Goal: Task Accomplishment & Management: Complete application form

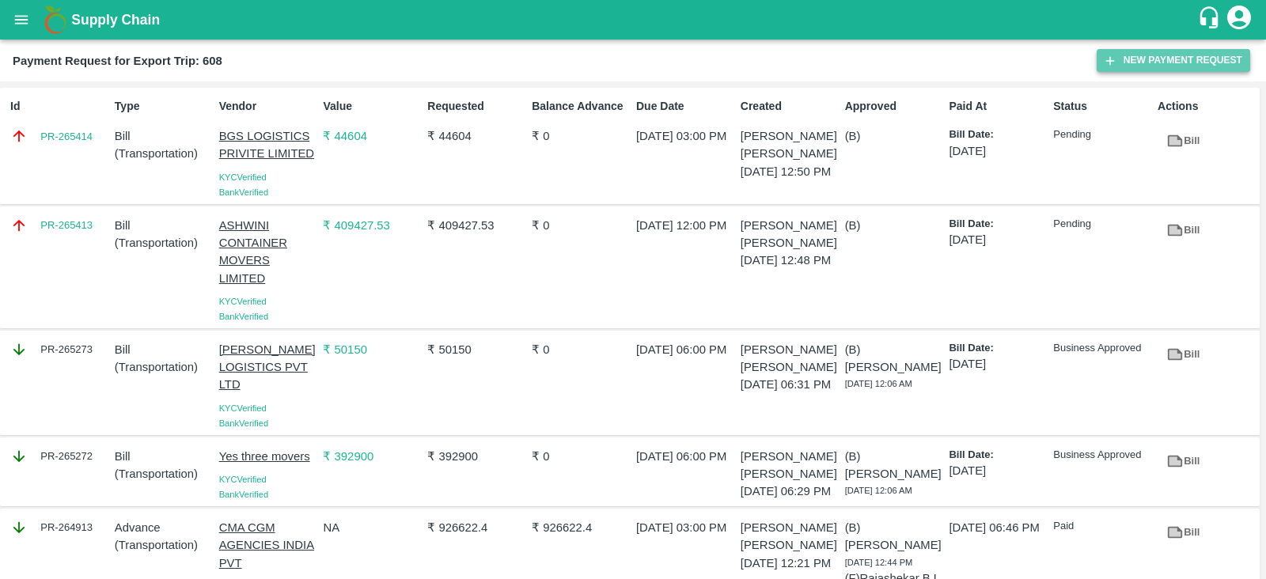
click at [1149, 69] on button "New Payment Request" at bounding box center [1174, 60] width 154 height 23
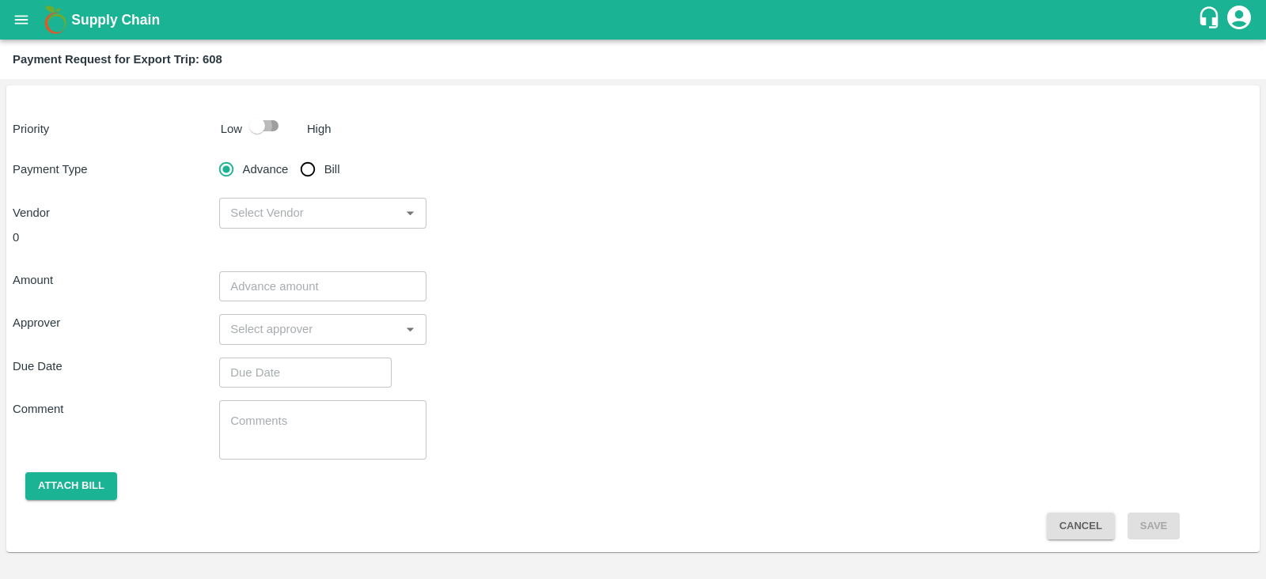
click at [256, 125] on input "checkbox" at bounding box center [257, 126] width 90 height 30
checkbox input "true"
click at [305, 167] on input "Bill" at bounding box center [308, 170] width 32 height 32
radio input "true"
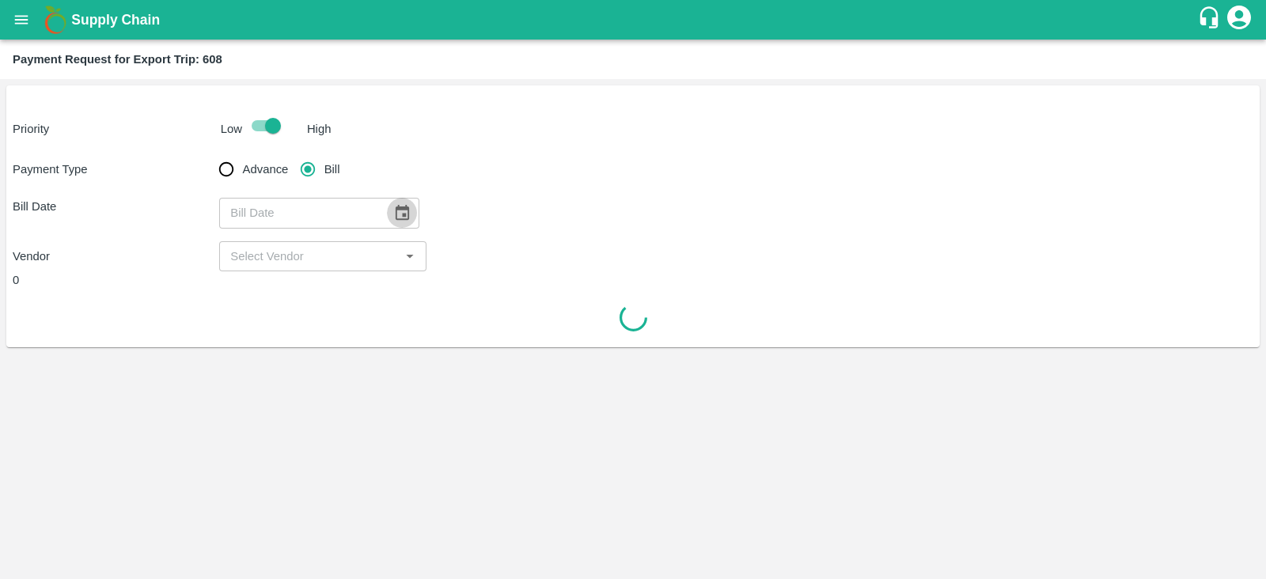
click at [396, 218] on icon "Choose date" at bounding box center [401, 212] width 17 height 17
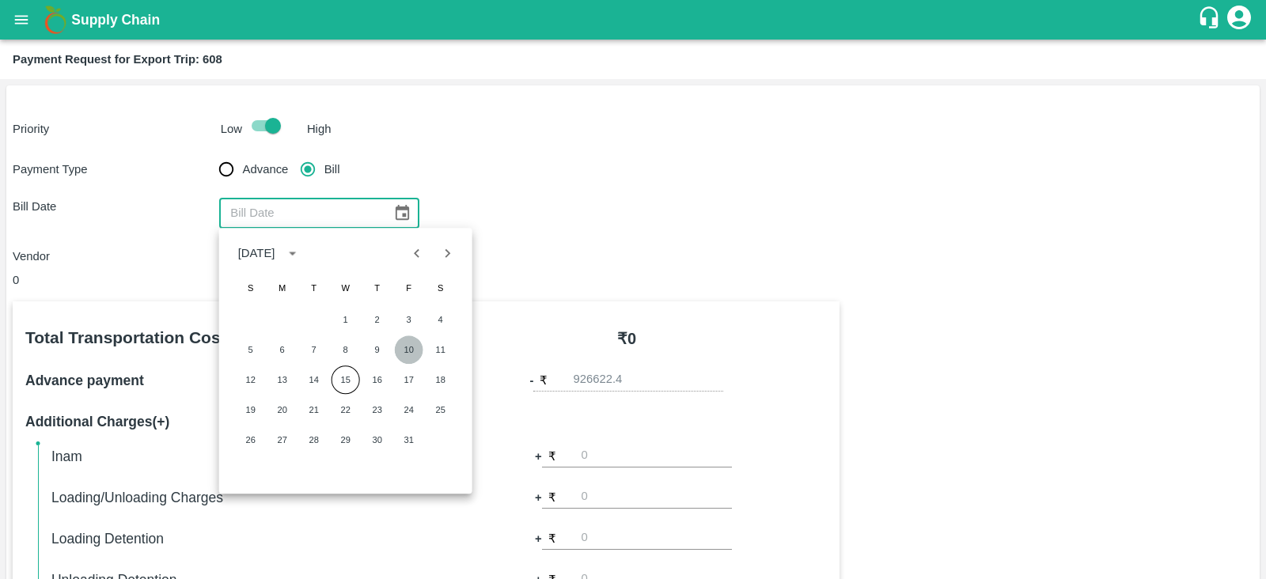
click at [409, 346] on button "10" at bounding box center [409, 350] width 28 height 28
type input "10/10/2025"
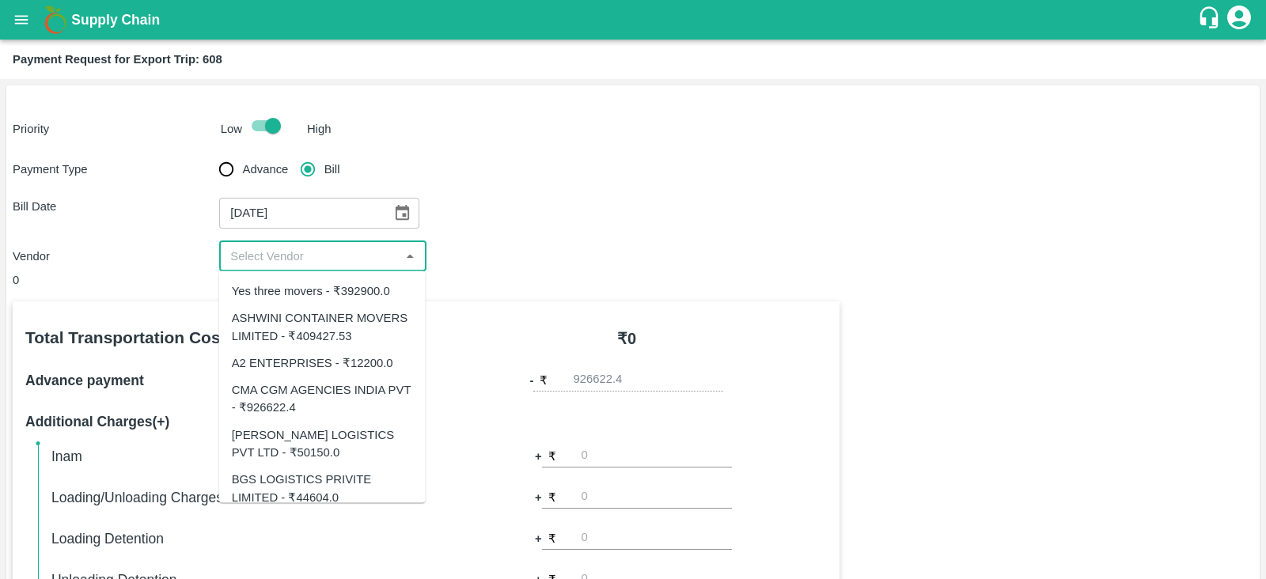
click at [360, 254] on input "input" at bounding box center [309, 256] width 171 height 21
click at [387, 359] on div "A2 ENTERPRISES - ₹12200.0" at bounding box center [312, 362] width 161 height 17
type input "A2 ENTERPRISES - ₹12200.0"
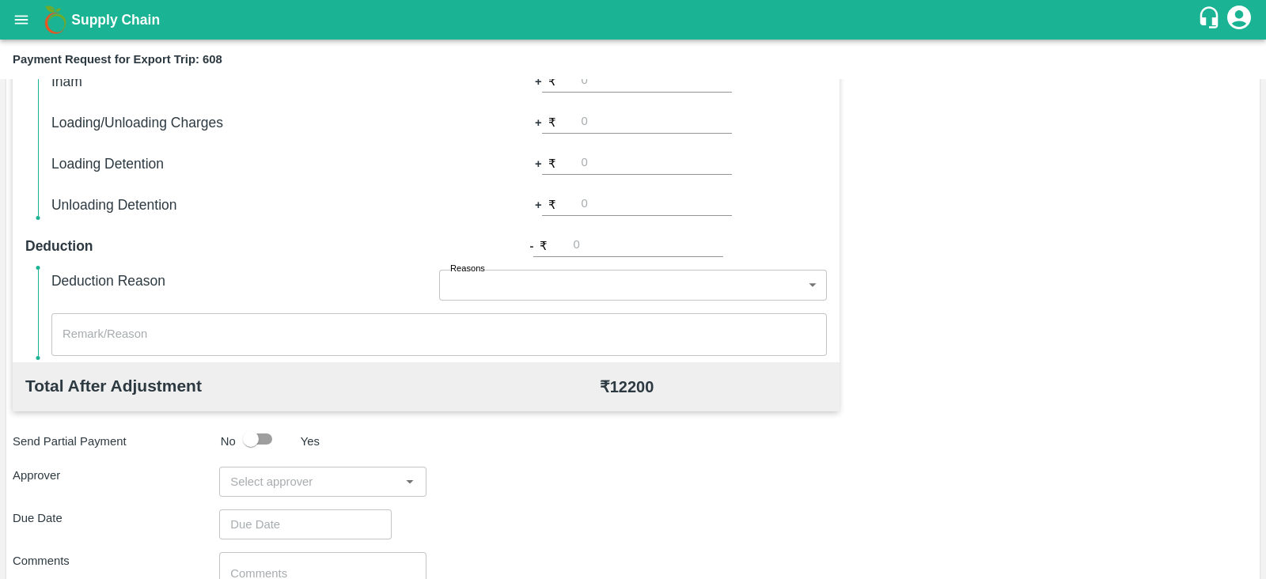
scroll to position [377, 0]
click at [628, 244] on input "number" at bounding box center [648, 244] width 150 height 21
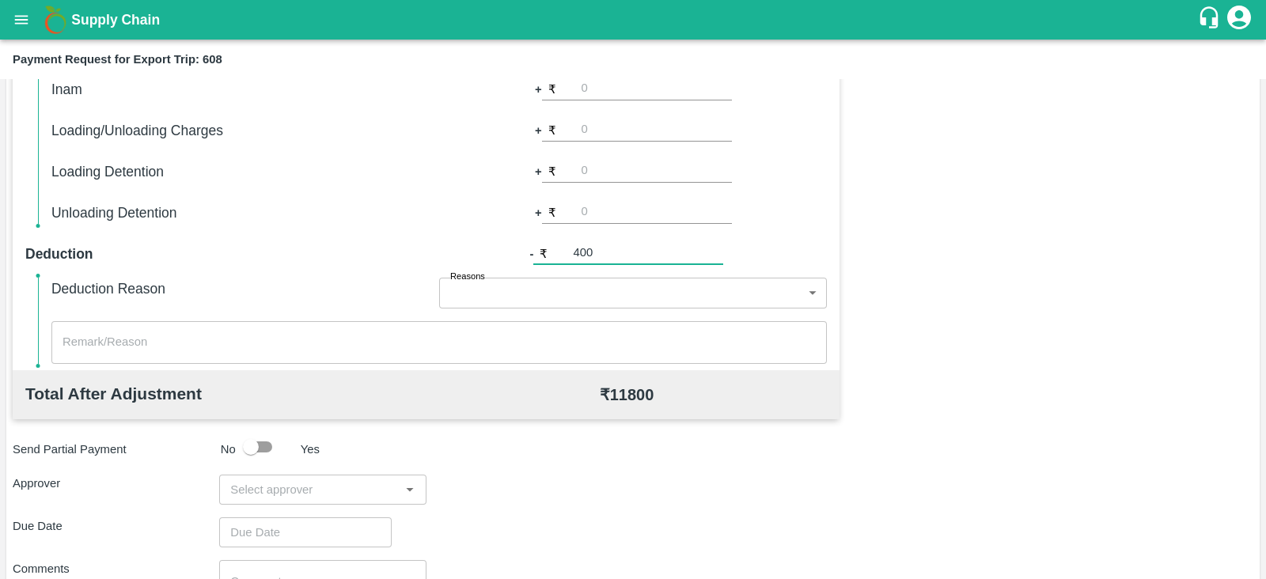
scroll to position [506, 0]
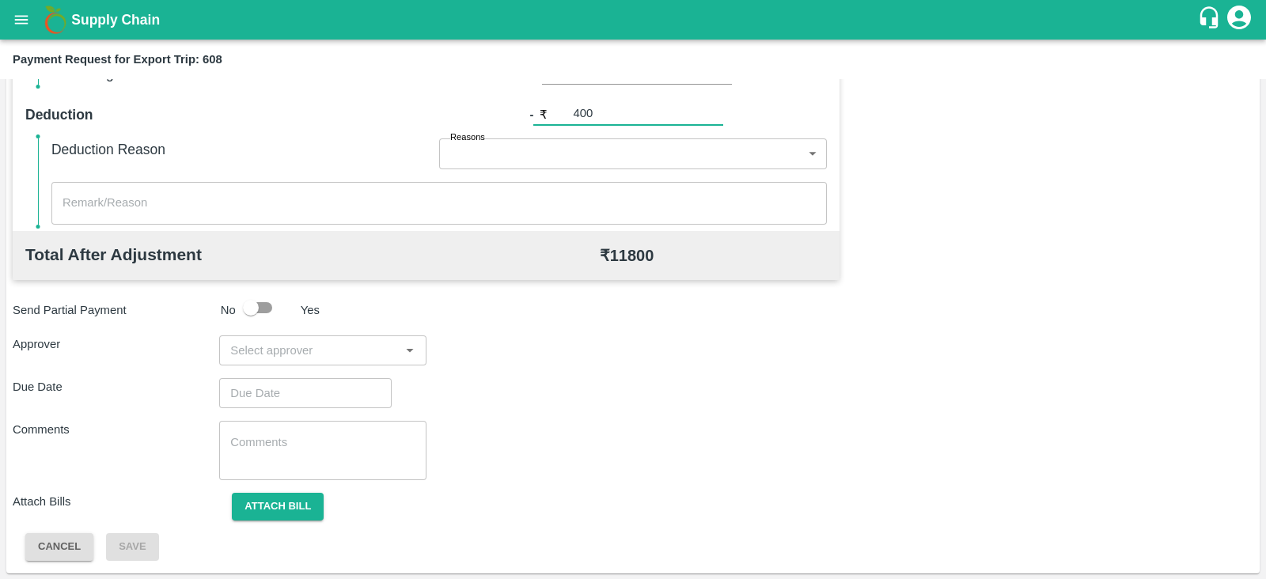
type input "400"
click at [336, 350] on input "input" at bounding box center [309, 350] width 171 height 21
type input "prasa"
click at [328, 401] on div "Prasad Waghade" at bounding box center [322, 391] width 207 height 41
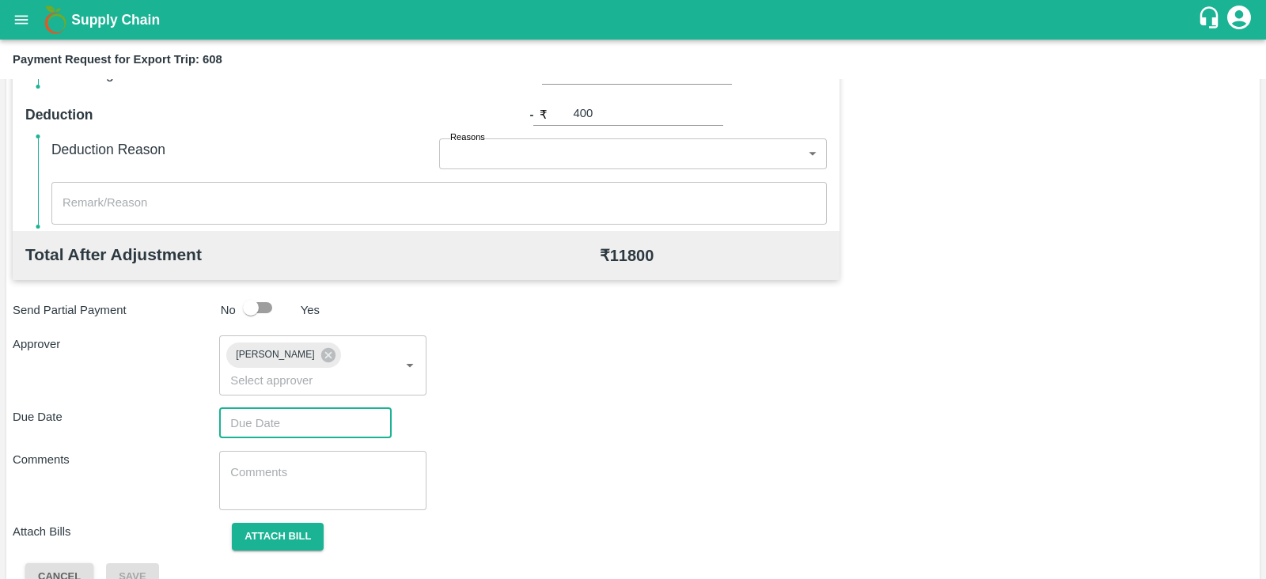
type input "DD/MM/YYYY hh:mm aa"
click at [295, 408] on input "DD/MM/YYYY hh:mm aa" at bounding box center [299, 423] width 161 height 30
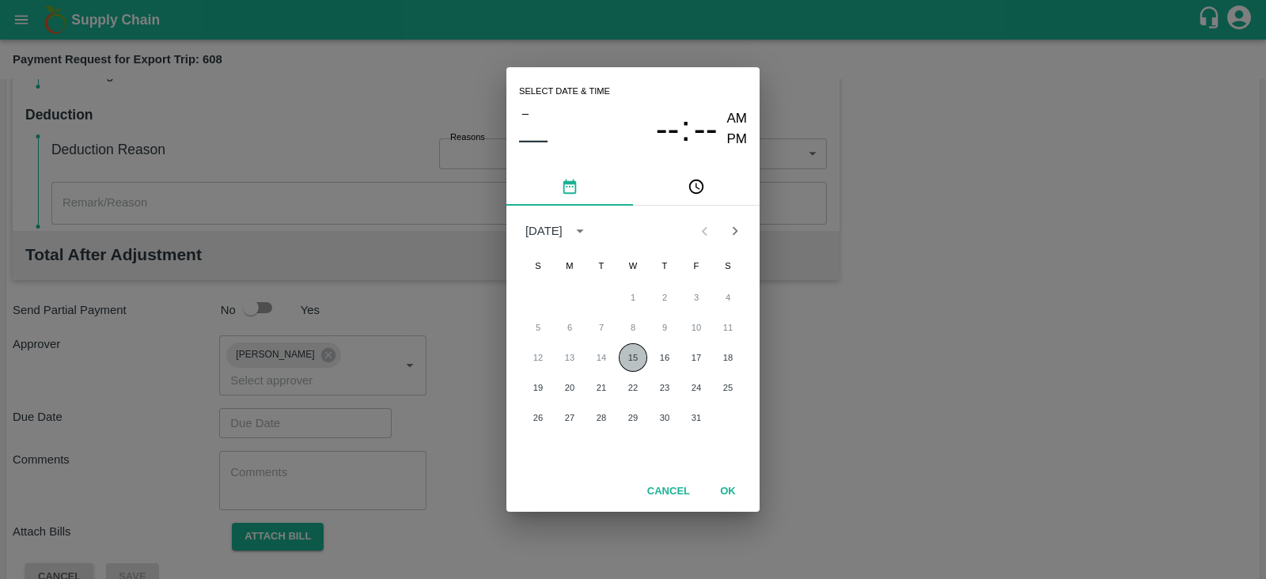
click at [627, 362] on button "15" at bounding box center [633, 357] width 28 height 28
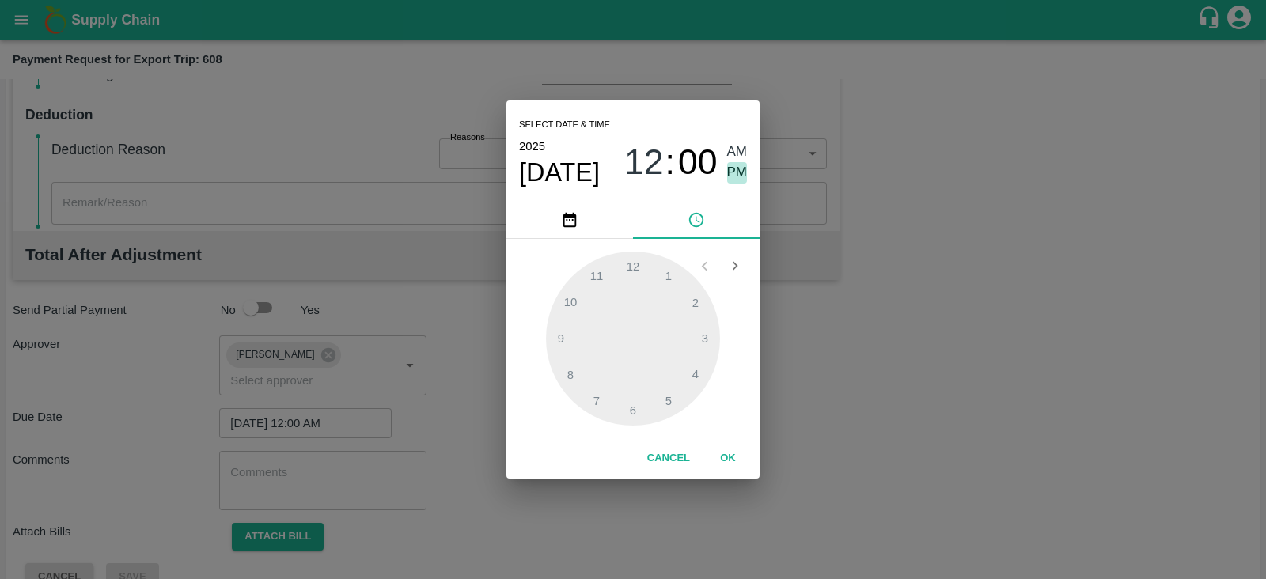
click at [739, 170] on span "PM" at bounding box center [737, 172] width 21 height 21
type input "15/10/2025 03:00 PM"
click at [708, 336] on div at bounding box center [633, 339] width 174 height 174
click at [734, 457] on button "OK" at bounding box center [728, 459] width 51 height 28
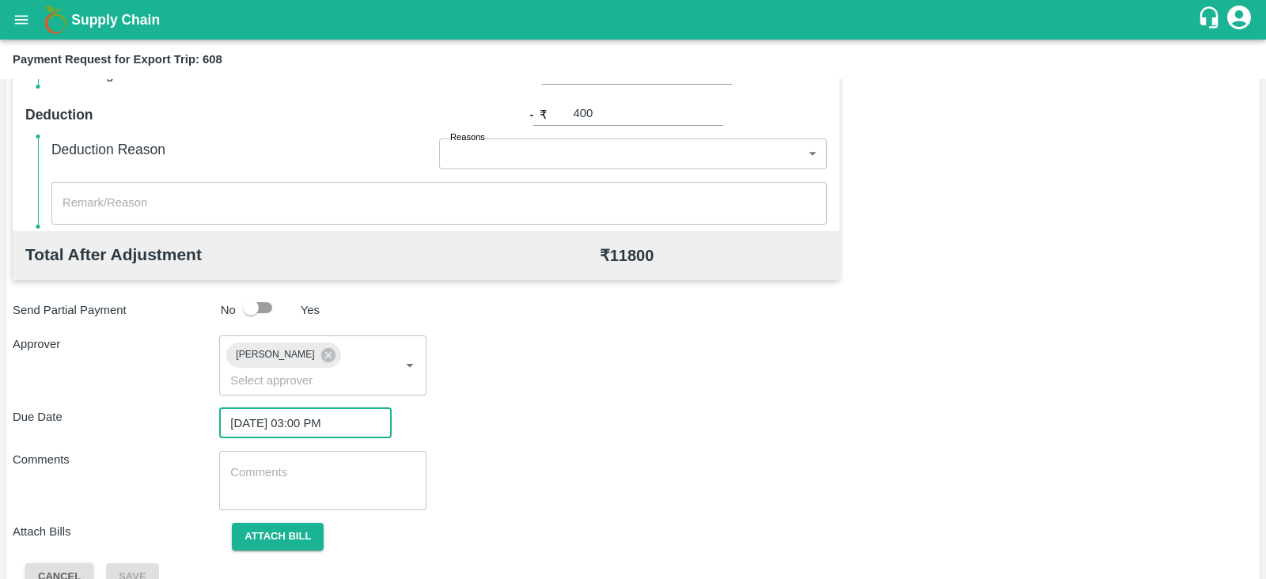
scroll to position [516, 0]
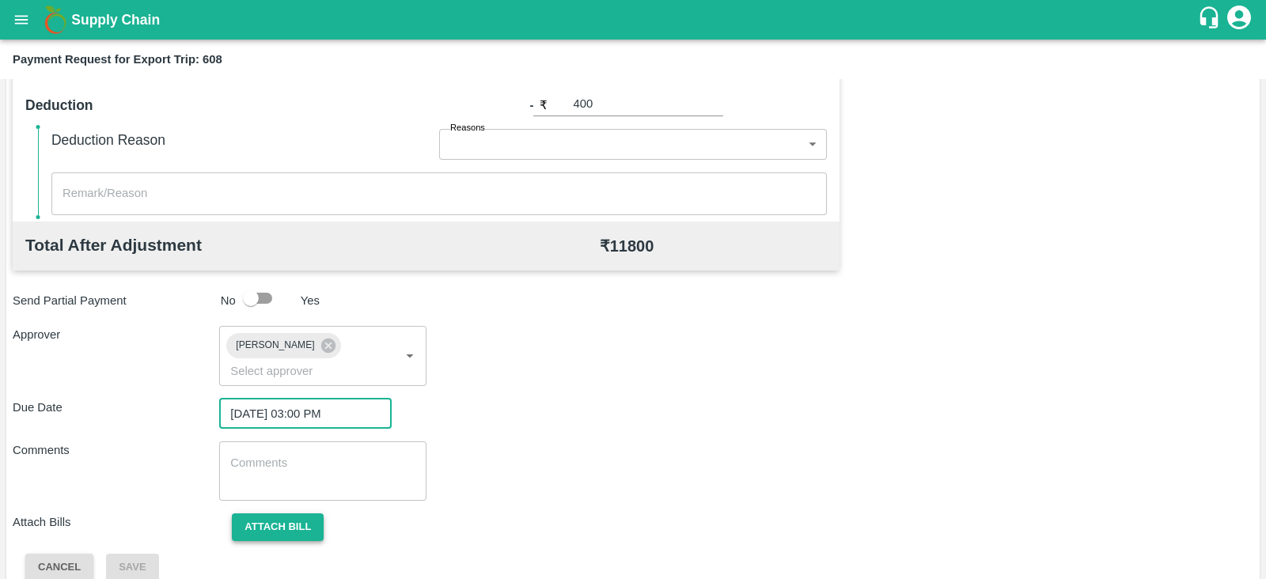
click at [275, 514] on button "Attach bill" at bounding box center [278, 528] width 92 height 28
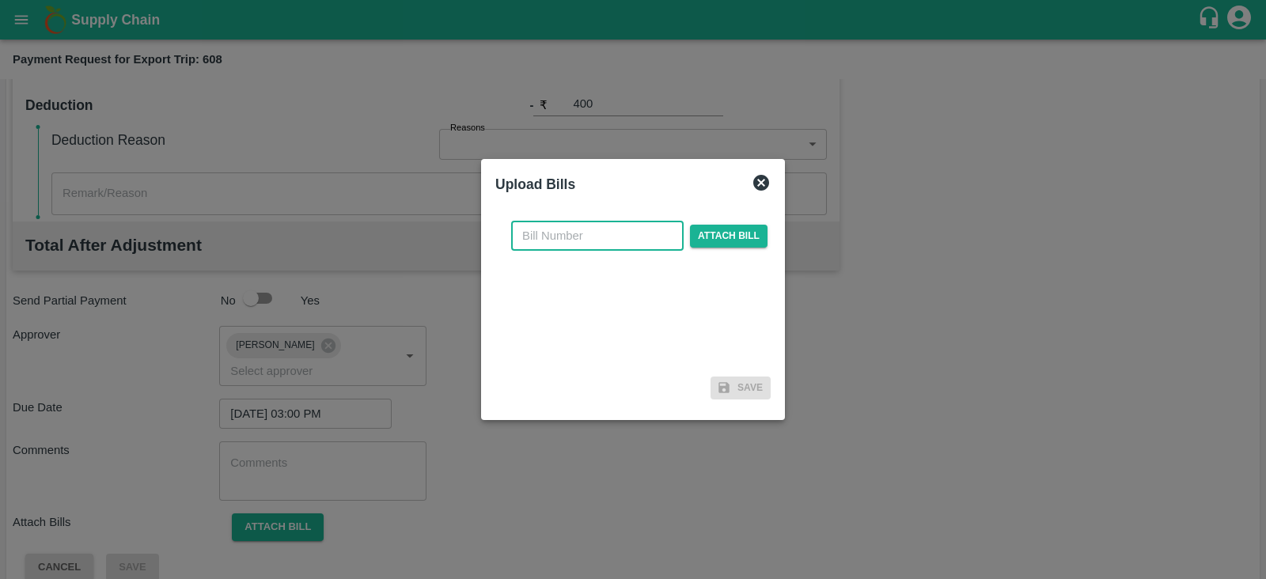
click at [600, 238] on input "text" at bounding box center [597, 236] width 173 height 30
paste input "A2-155/2025-26"
type input "A2-155/2025-26"
click at [718, 239] on span "Attach bill" at bounding box center [729, 236] width 78 height 23
click at [0, 0] on input "Attach bill" at bounding box center [0, 0] width 0 height 0
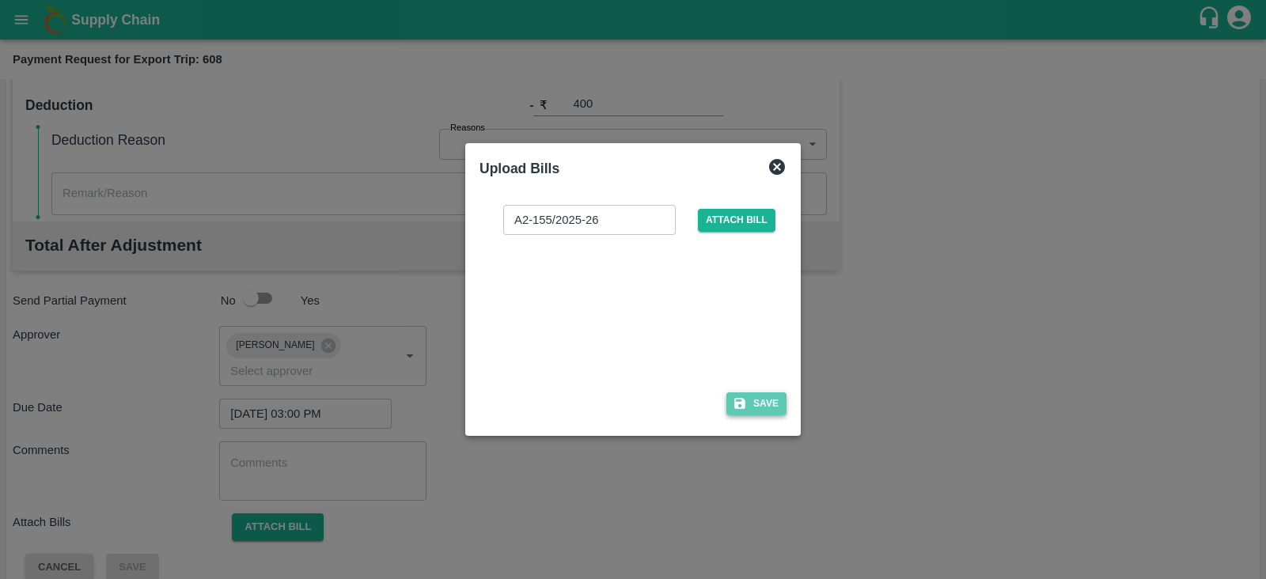
click at [765, 399] on button "Save" at bounding box center [756, 404] width 60 height 23
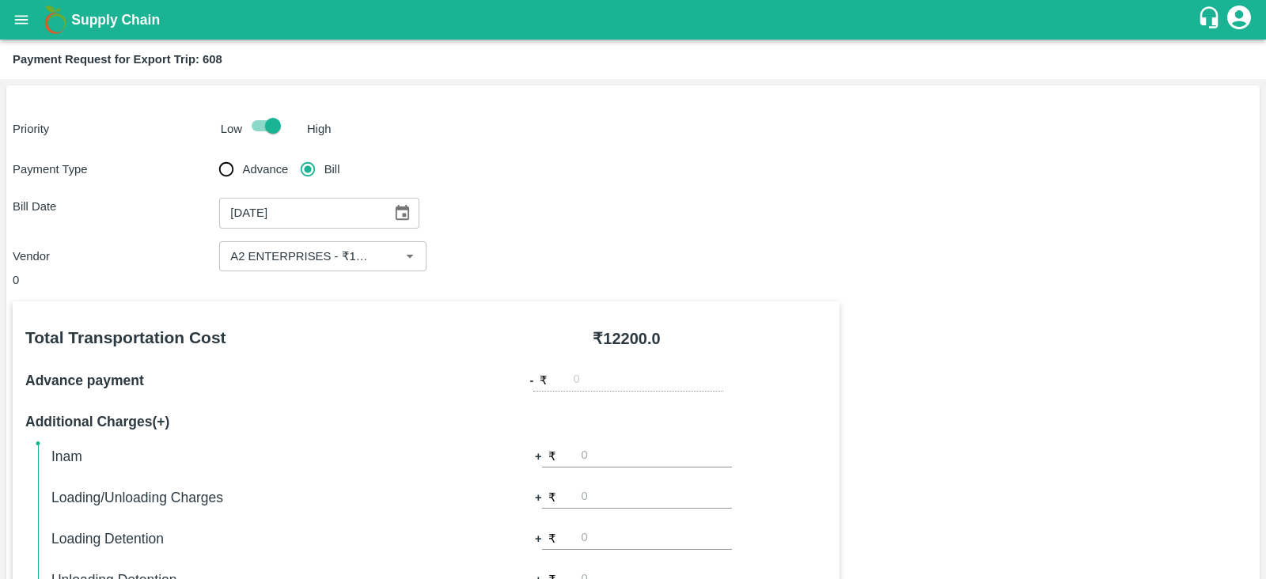
scroll to position [600, 0]
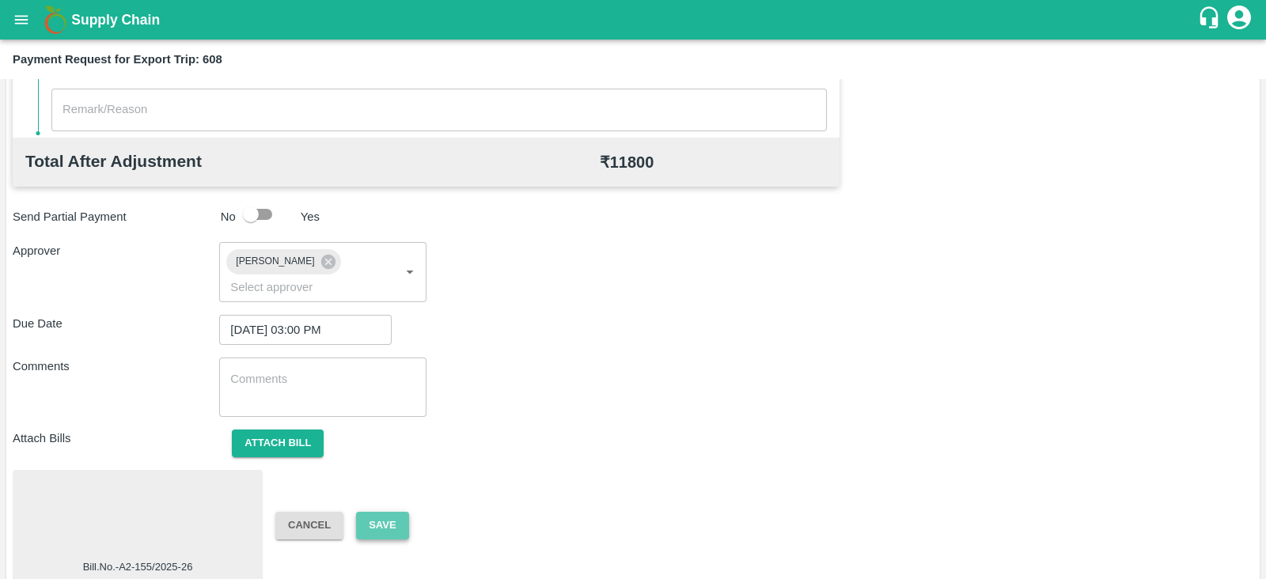
click at [389, 512] on button "Save" at bounding box center [382, 526] width 52 height 28
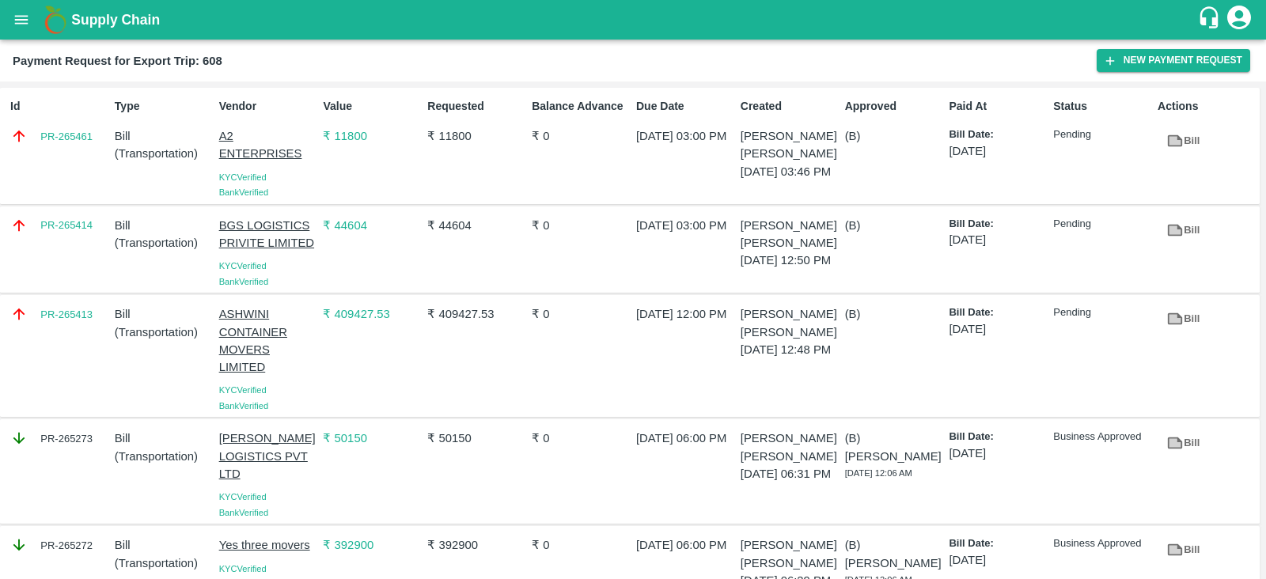
scroll to position [169, 0]
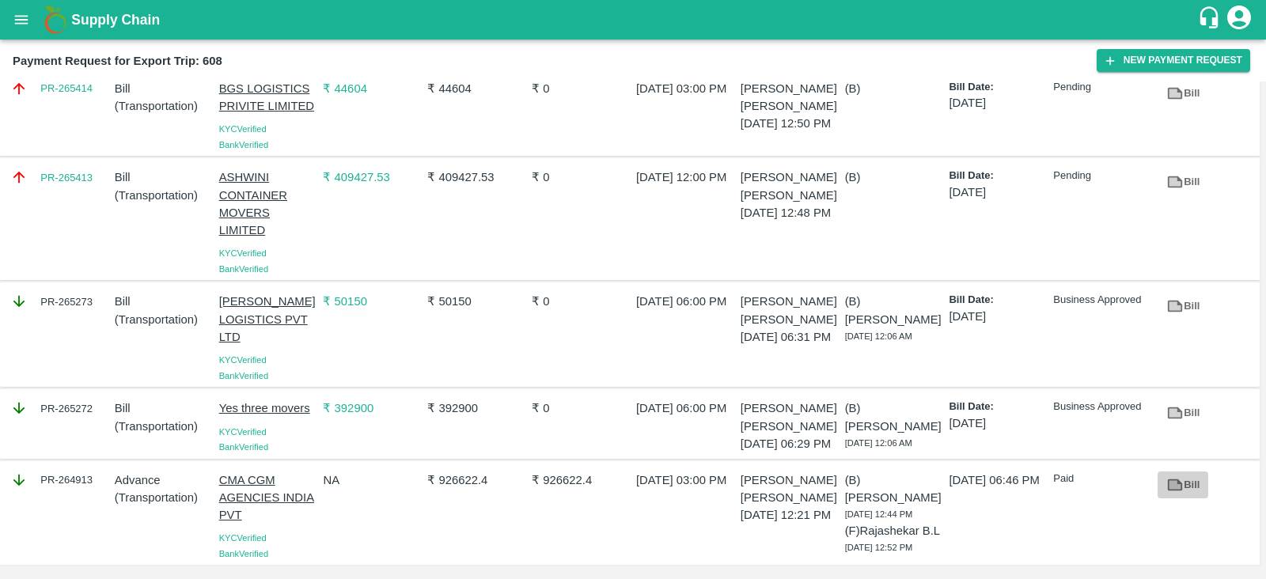
click at [1181, 472] on link "Bill" at bounding box center [1183, 486] width 51 height 28
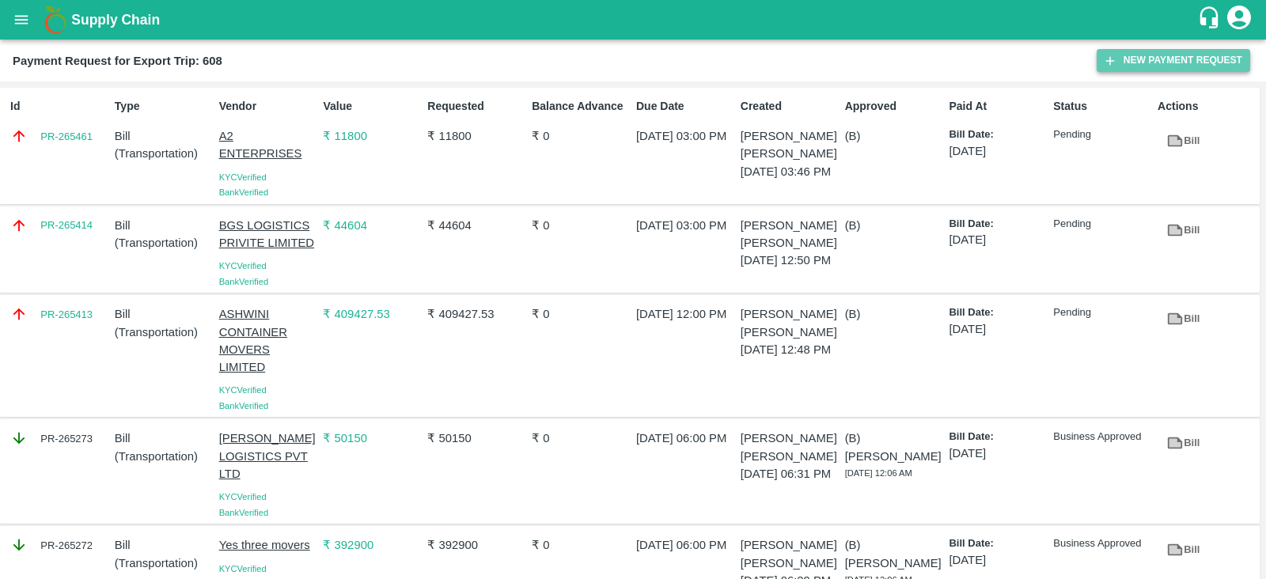
click at [1150, 63] on button "New Payment Request" at bounding box center [1174, 60] width 154 height 23
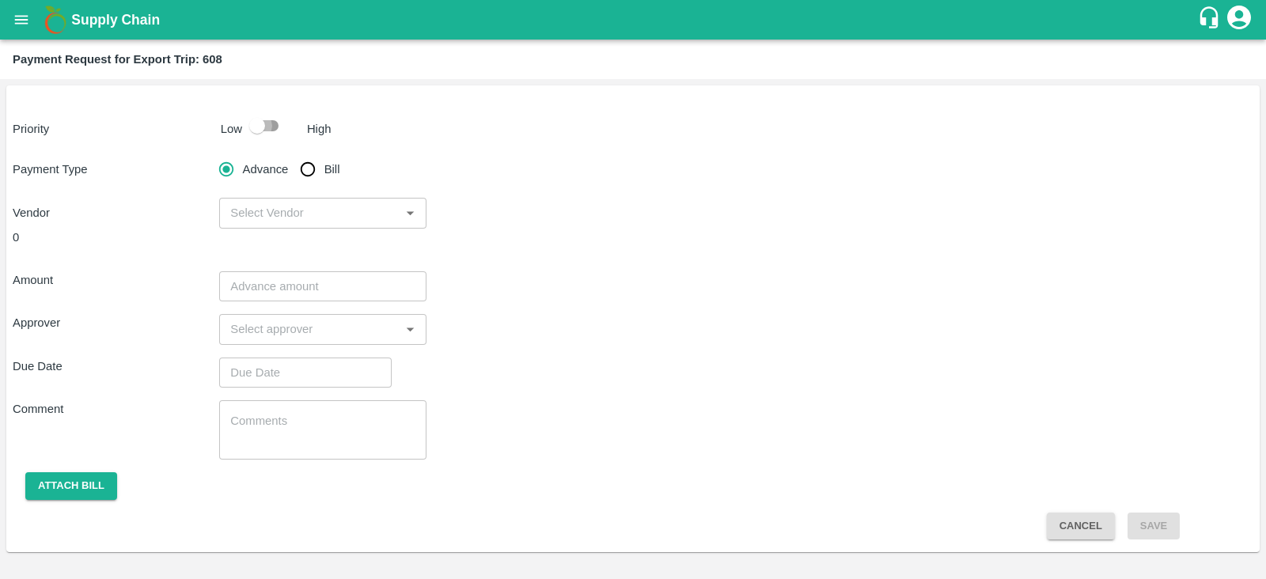
click at [273, 135] on input "checkbox" at bounding box center [257, 126] width 90 height 30
checkbox input "true"
click at [311, 171] on input "Bill" at bounding box center [308, 170] width 32 height 32
radio input "true"
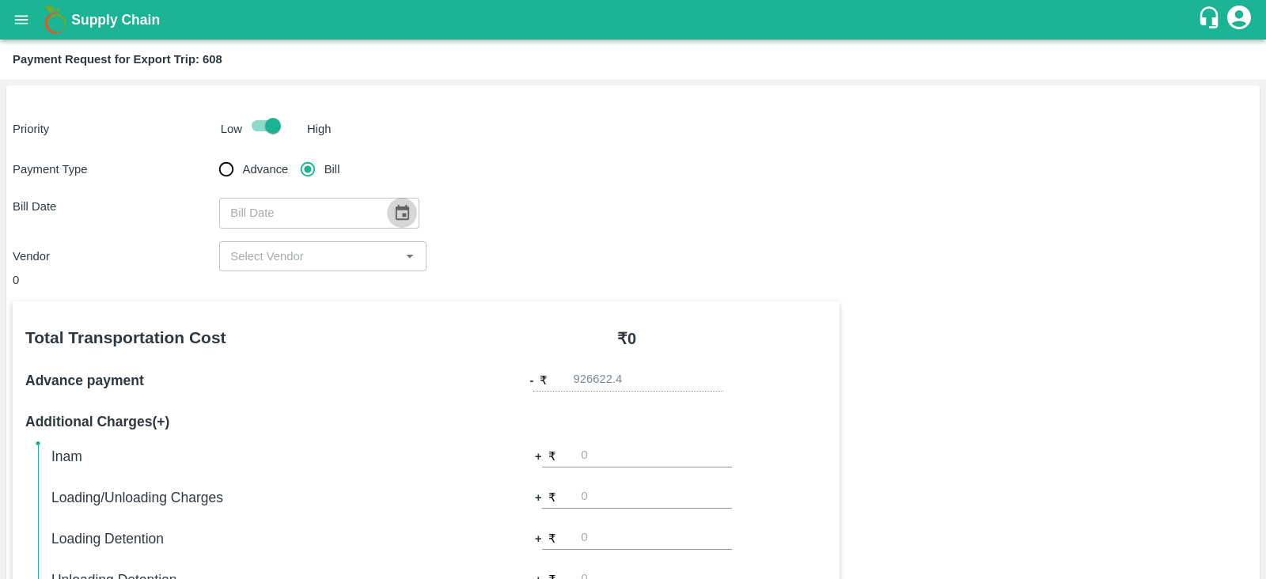
click at [393, 213] on icon "Choose date" at bounding box center [401, 212] width 17 height 17
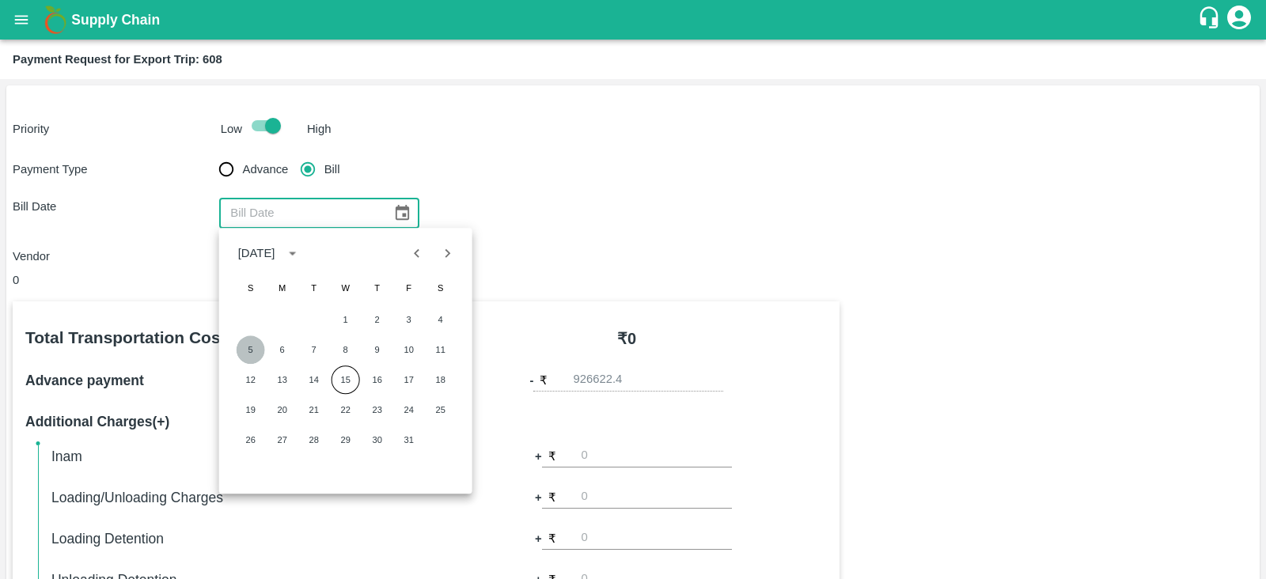
click at [252, 343] on button "5" at bounding box center [251, 350] width 28 height 28
type input "05/10/2025"
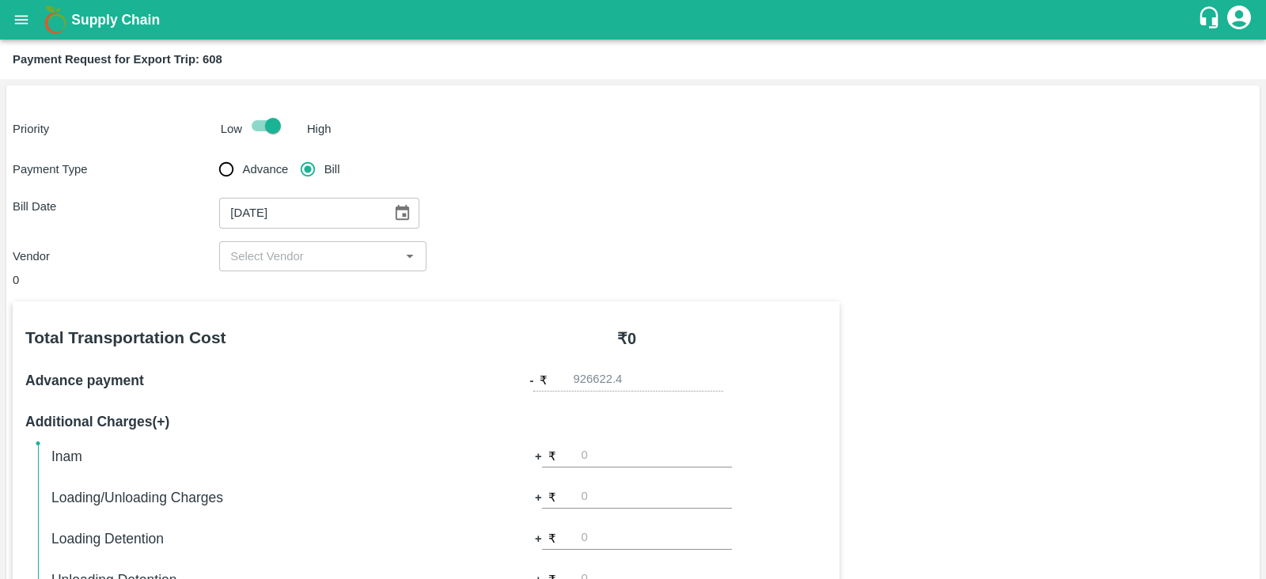
click at [343, 259] on input "input" at bounding box center [309, 256] width 171 height 21
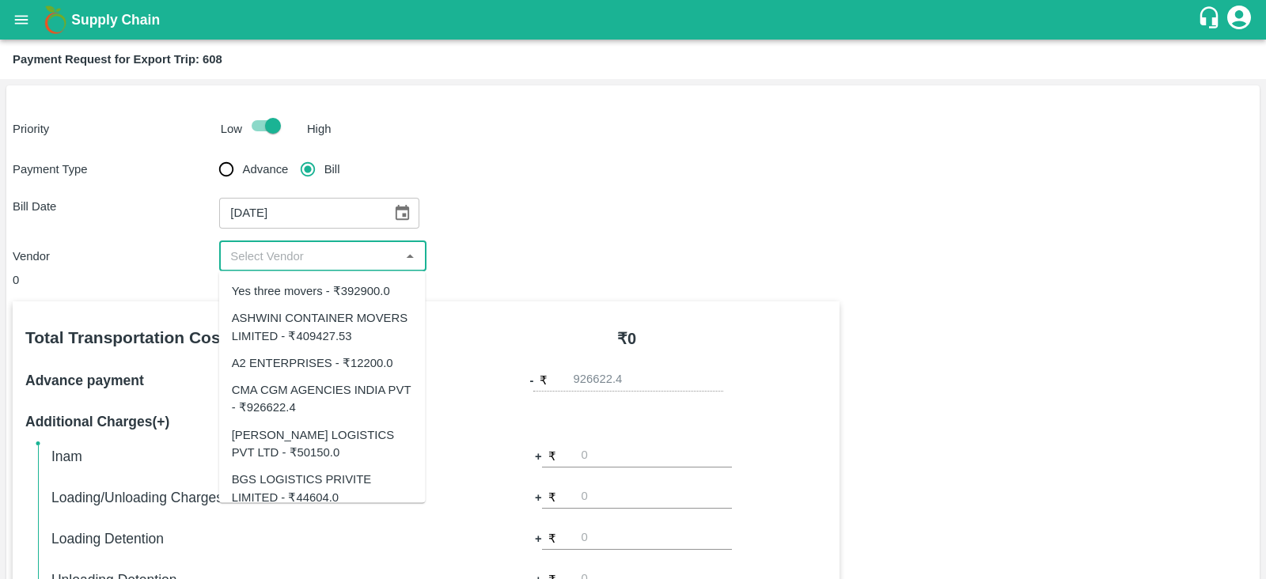
click at [347, 389] on div "CMA CGM AGENCIES INDIA PVT - ₹926622.4" at bounding box center [322, 399] width 181 height 36
type input "CMA CGM AGENCIES INDIA PVT - ₹926622.4"
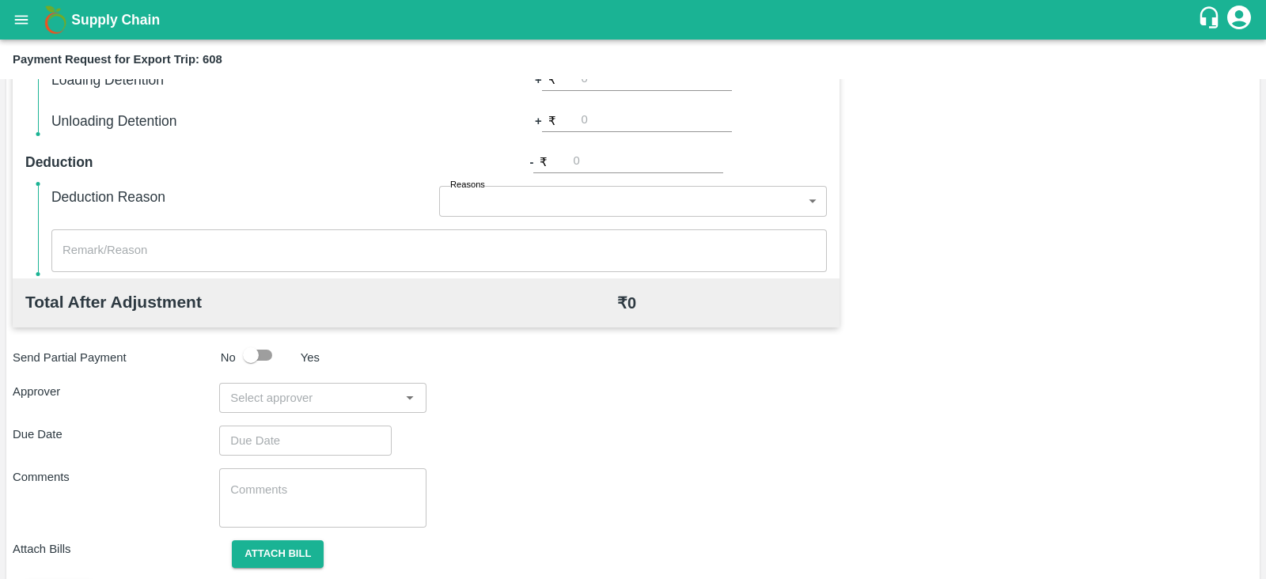
scroll to position [506, 0]
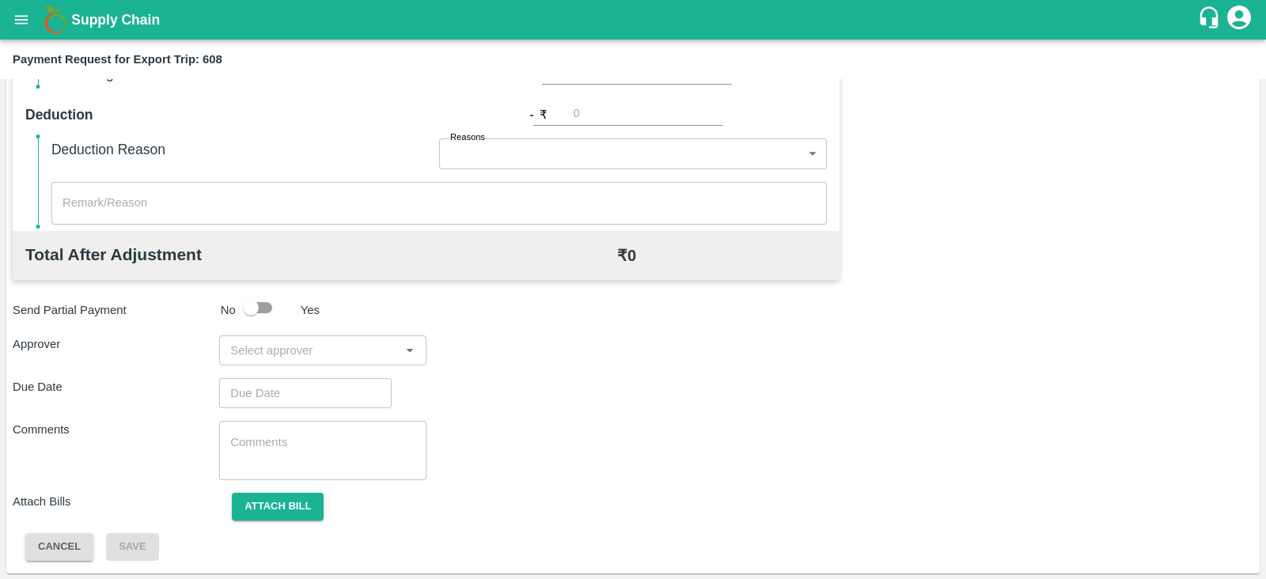
click at [332, 353] on input "input" at bounding box center [309, 350] width 171 height 21
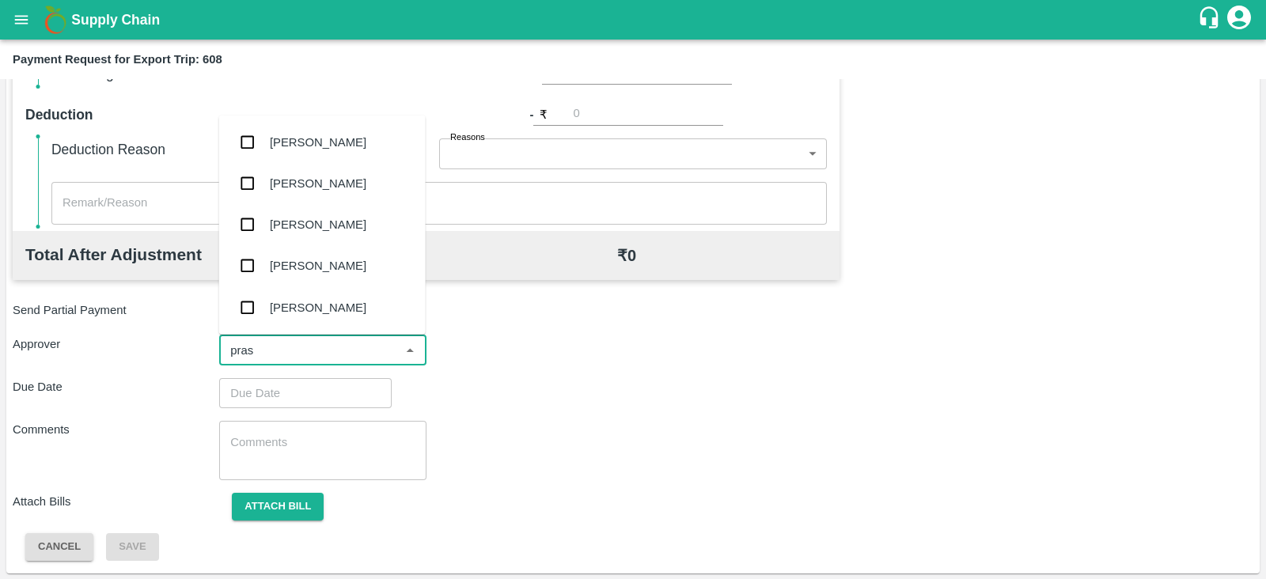
type input "prasa"
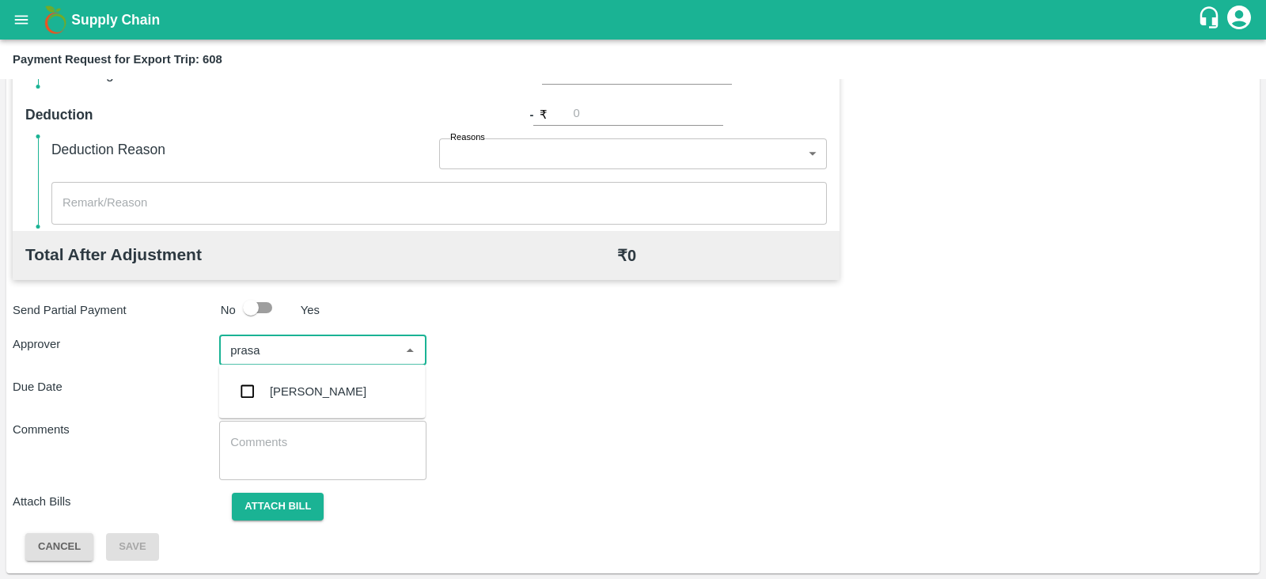
click at [327, 383] on div "Prasad Waghade" at bounding box center [318, 391] width 97 height 17
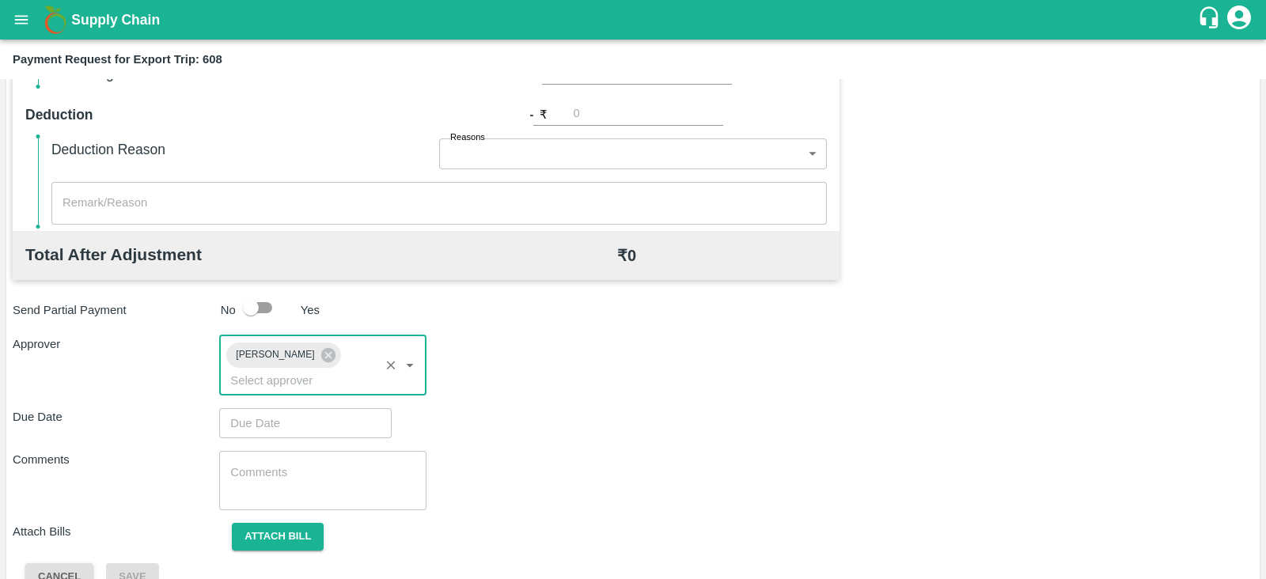
type input "DD/MM/YYYY hh:mm aa"
click at [293, 408] on input "DD/MM/YYYY hh:mm aa" at bounding box center [299, 423] width 161 height 30
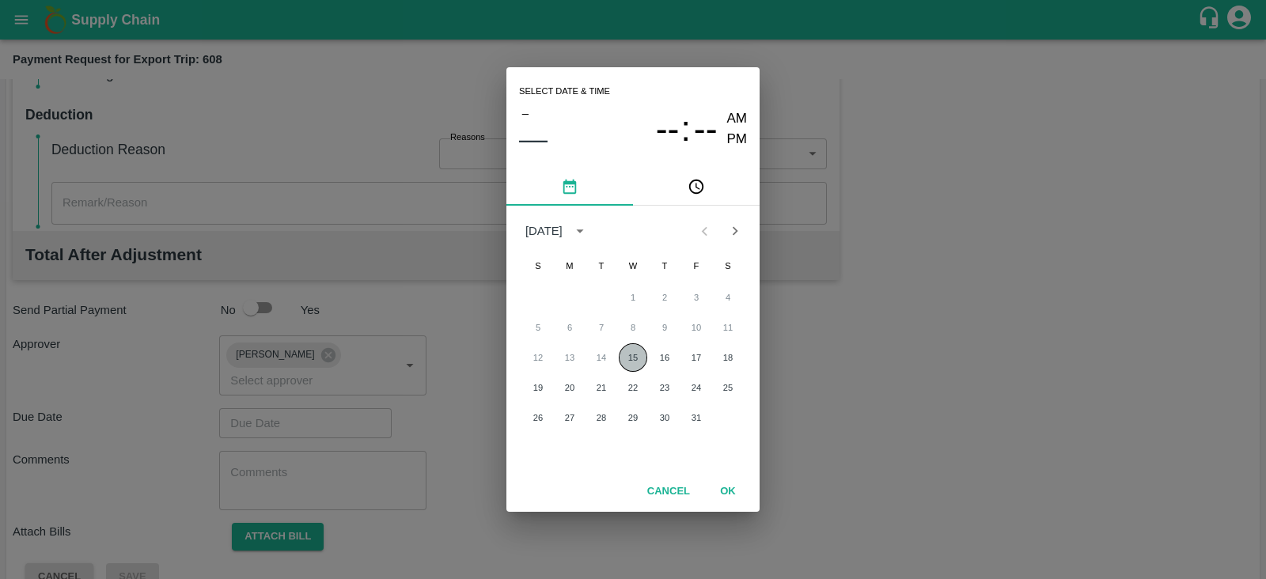
click at [634, 358] on button "15" at bounding box center [633, 357] width 28 height 28
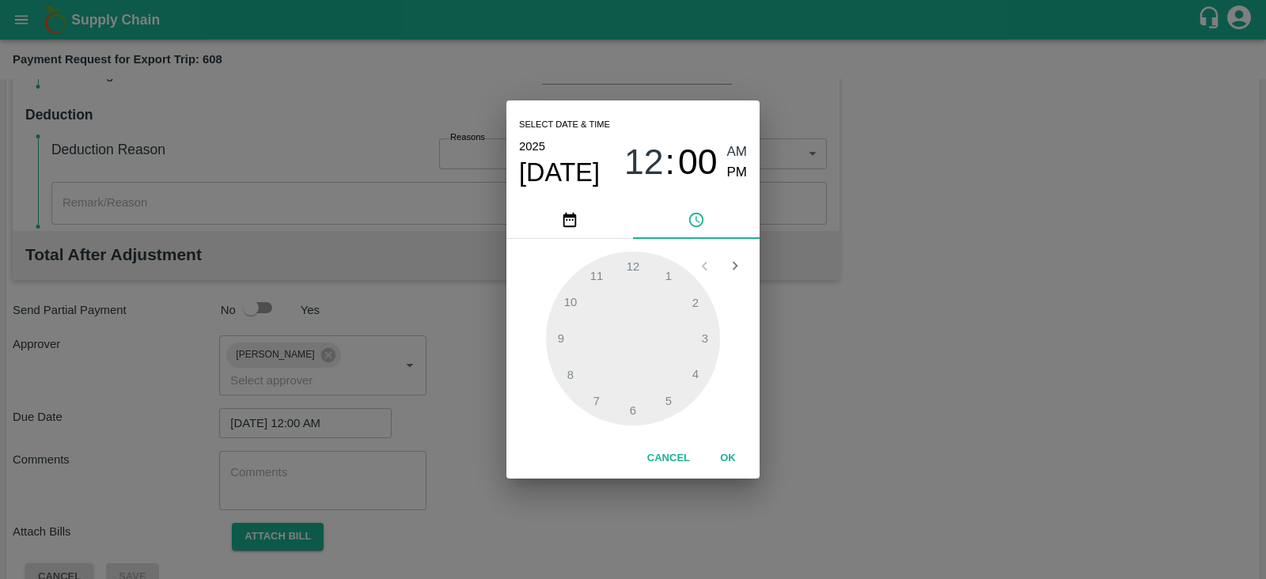
click at [739, 174] on span "PM" at bounding box center [737, 172] width 21 height 21
click at [705, 333] on div at bounding box center [633, 339] width 174 height 174
type input "15/10/2025 03:00 PM"
click at [737, 453] on button "OK" at bounding box center [728, 459] width 51 height 28
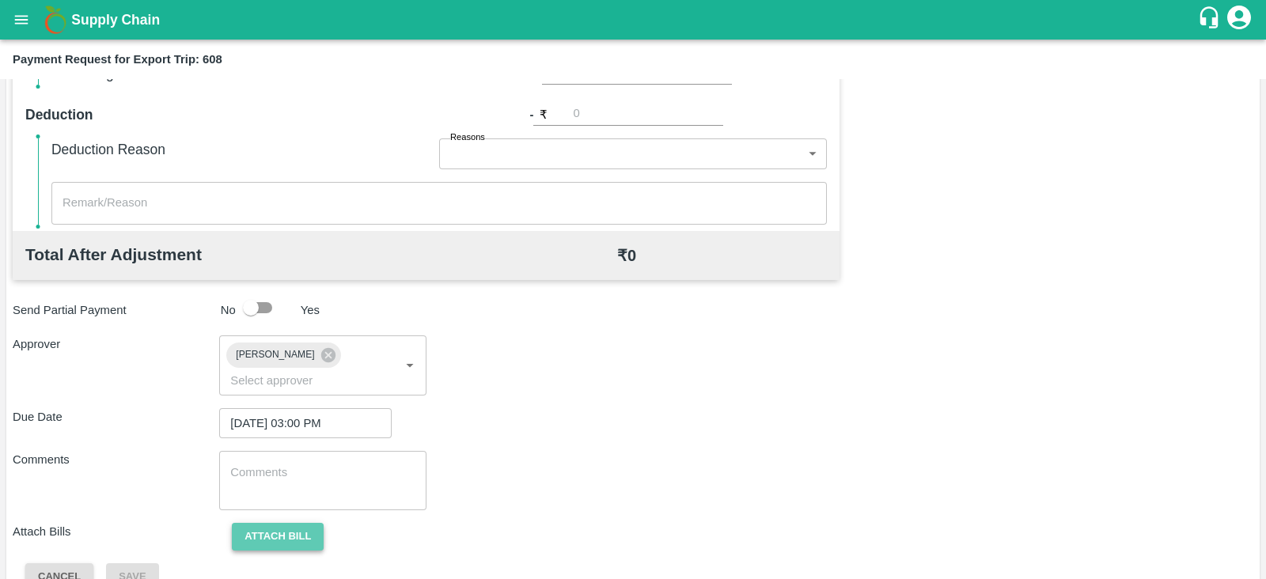
click at [280, 523] on button "Attach bill" at bounding box center [278, 537] width 92 height 28
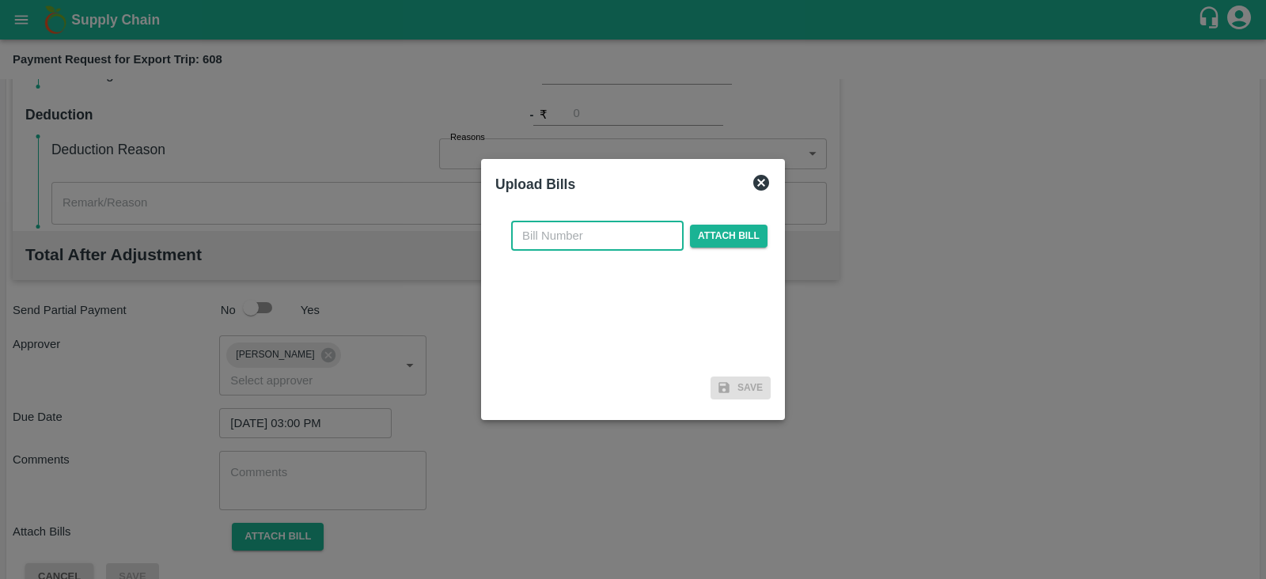
click at [621, 242] on input "text" at bounding box center [597, 236] width 173 height 30
paste input "INEMHC26079303"
type input "INEMHC26079303"
click at [753, 229] on span "Attach bill" at bounding box center [729, 236] width 78 height 23
click at [0, 0] on input "Attach bill" at bounding box center [0, 0] width 0 height 0
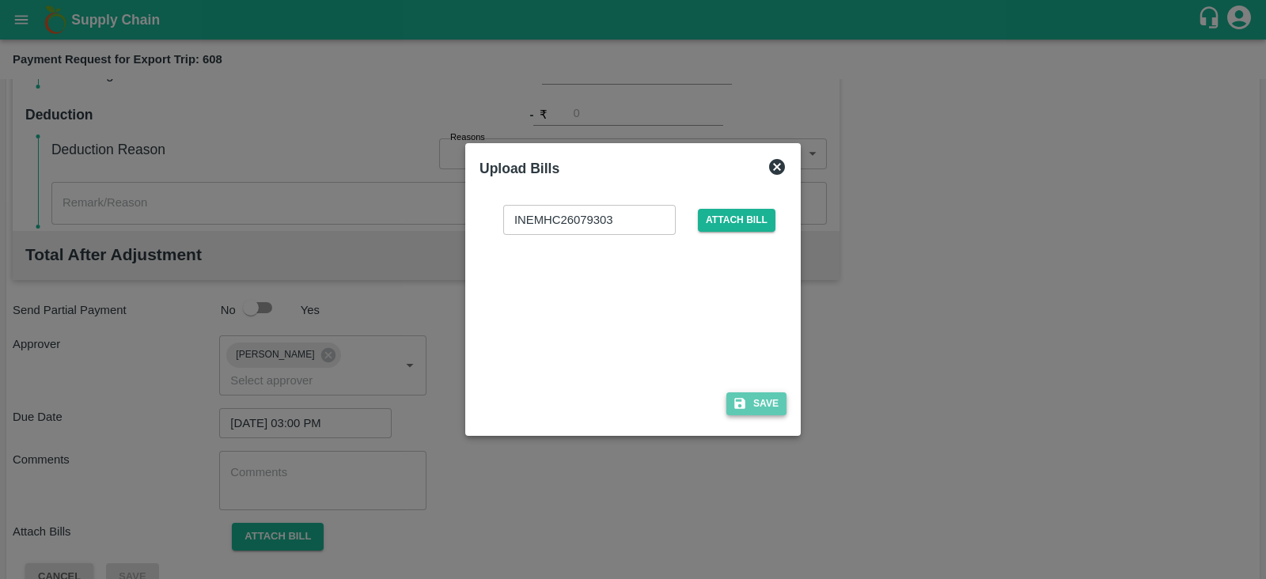
click at [764, 405] on button "Save" at bounding box center [756, 404] width 60 height 23
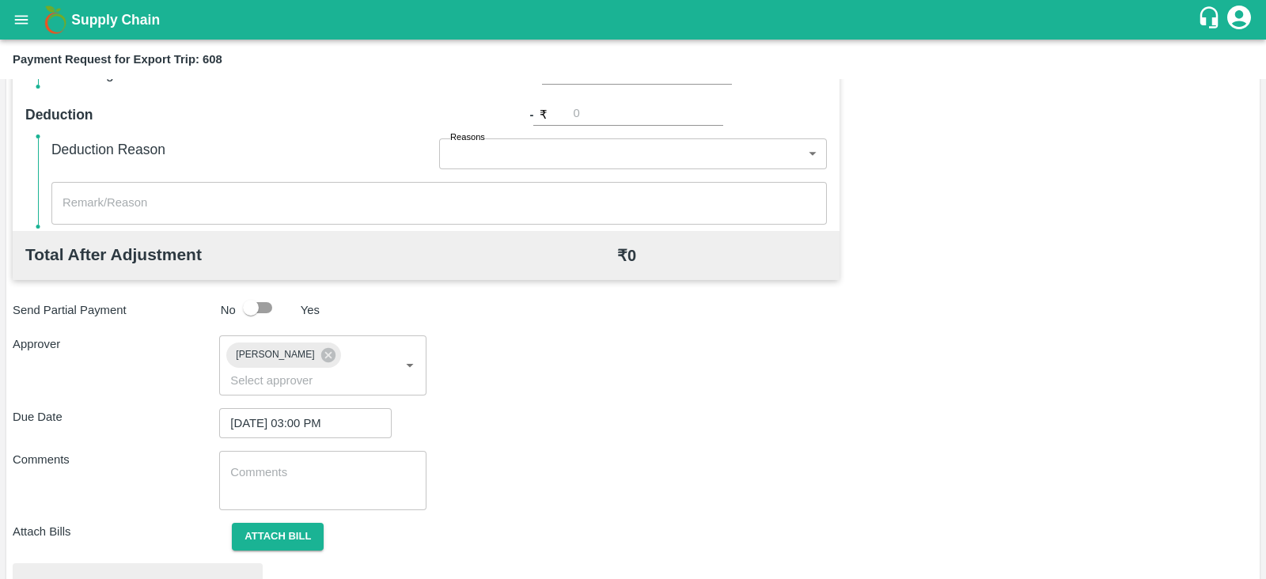
scroll to position [600, 0]
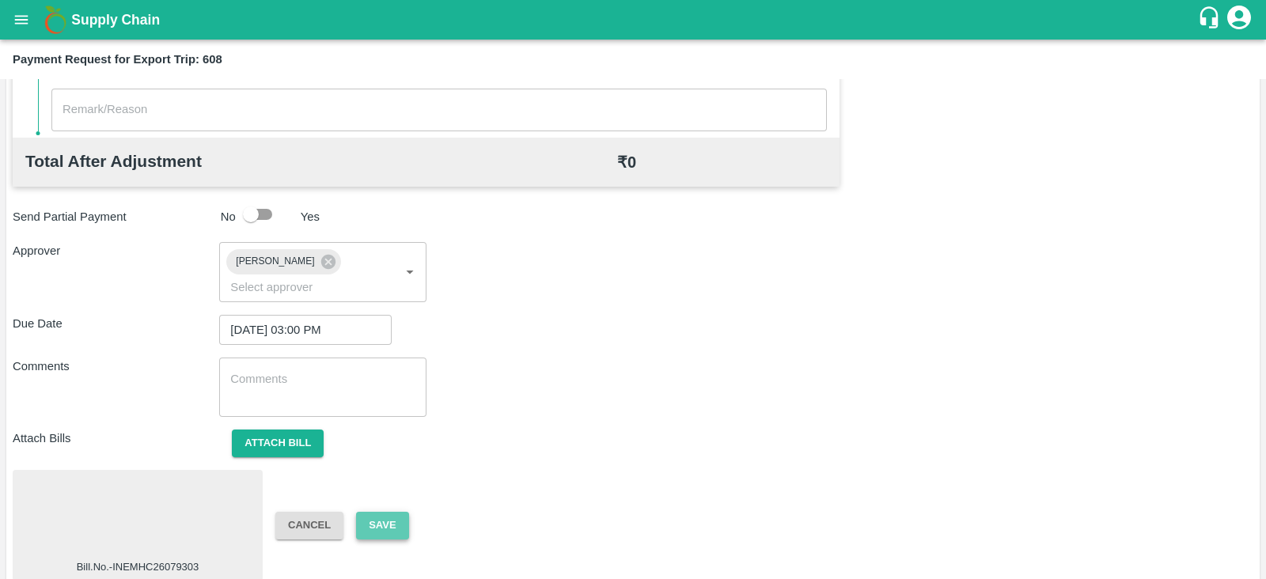
click at [399, 512] on button "Save" at bounding box center [382, 526] width 52 height 28
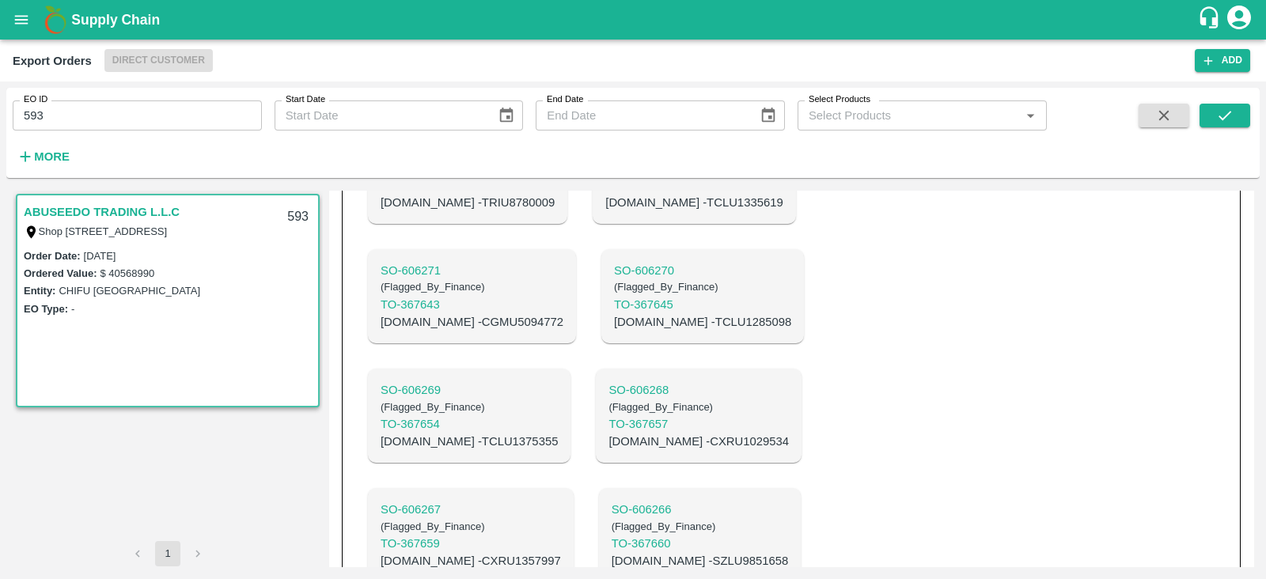
scroll to position [798, 0]
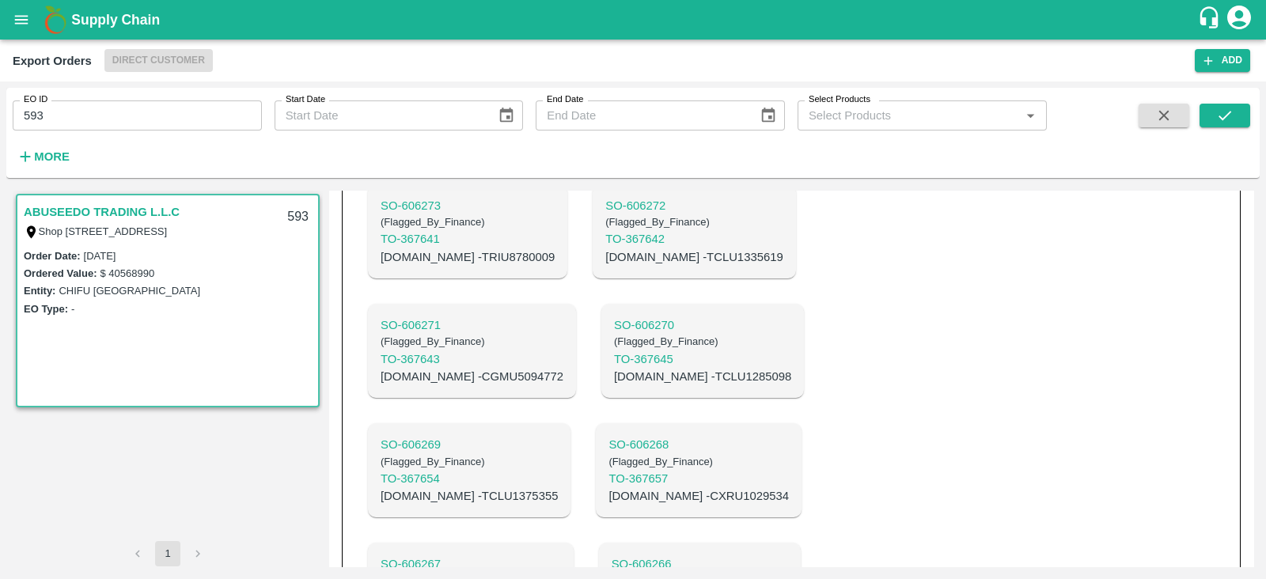
click at [563, 368] on p "C.No - CGMU5094772" at bounding box center [472, 376] width 183 height 17
copy p "CGMU5094772"
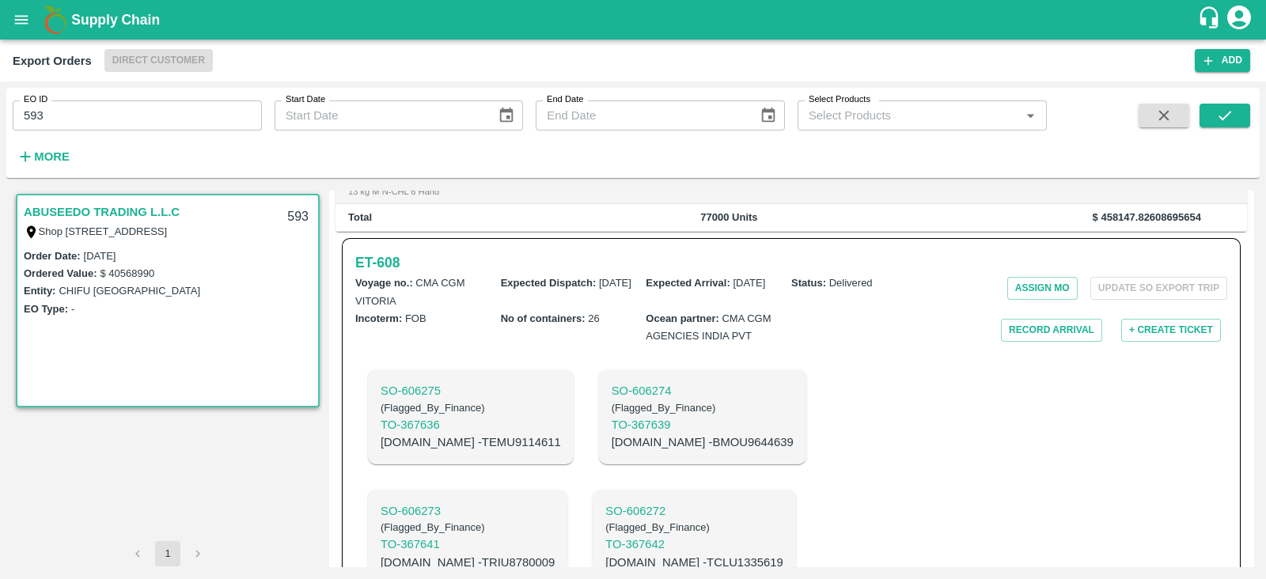
scroll to position [491, 0]
click at [396, 275] on h6 "ET- 608" at bounding box center [377, 263] width 44 height 22
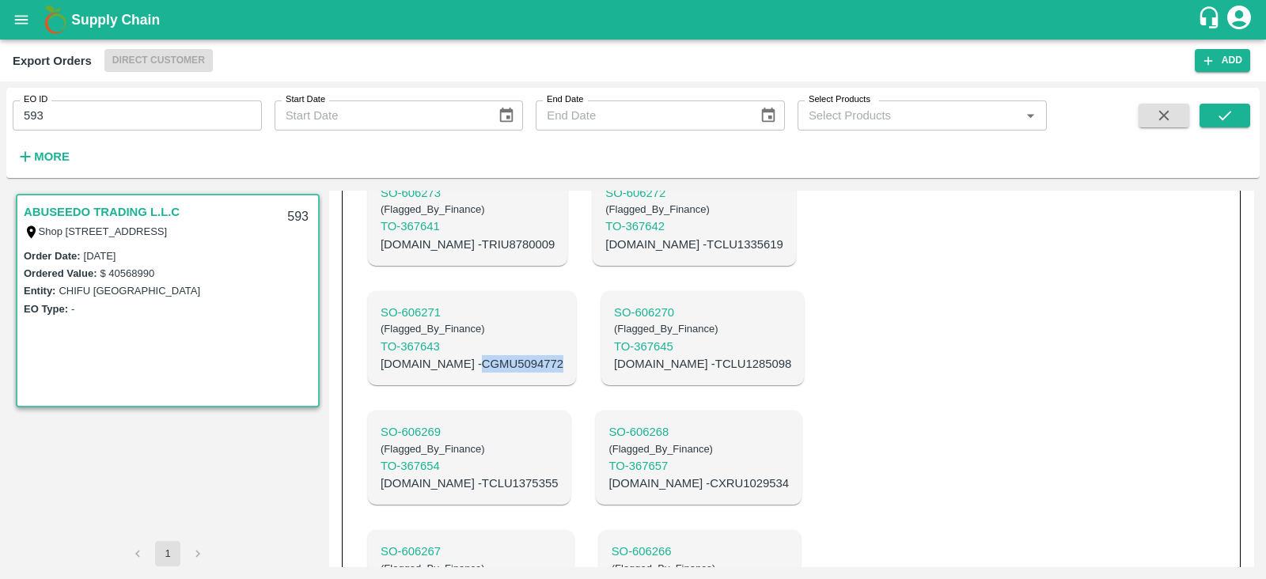
scroll to position [809, 0]
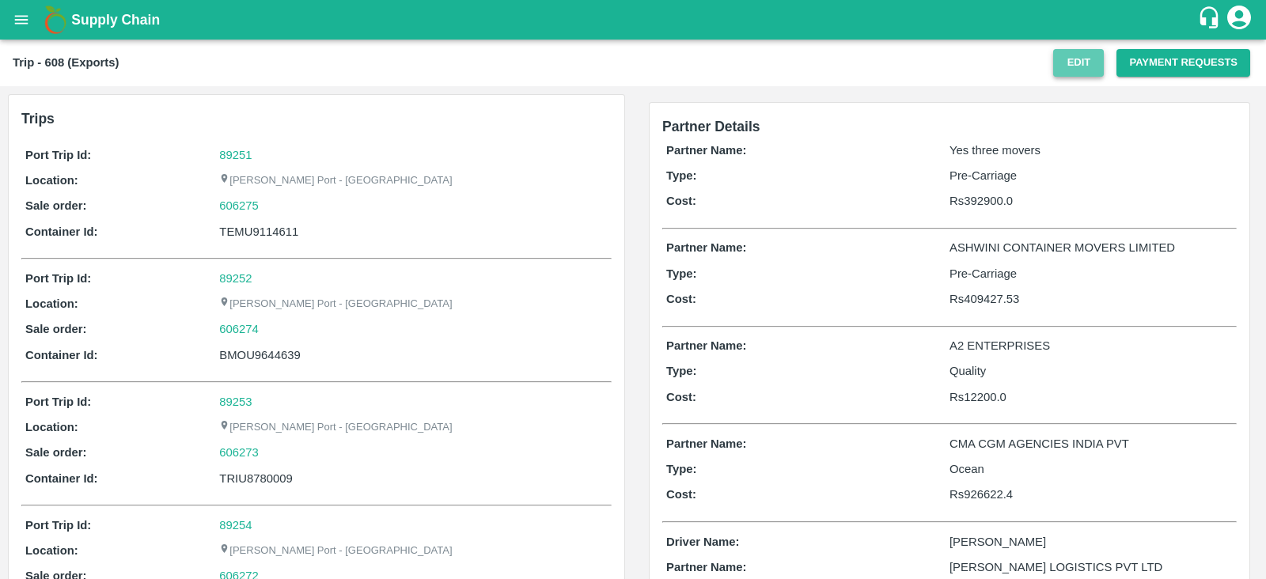
click at [1083, 65] on button "Edit" at bounding box center [1078, 63] width 51 height 28
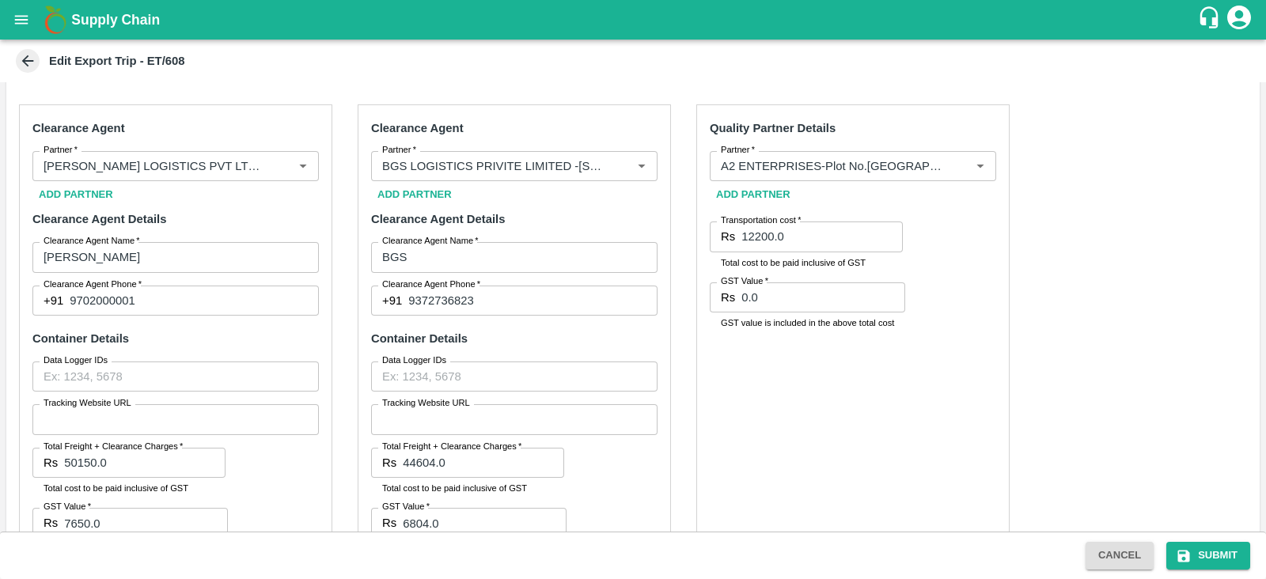
scroll to position [787, 0]
click at [794, 239] on input "12200.0" at bounding box center [821, 237] width 161 height 30
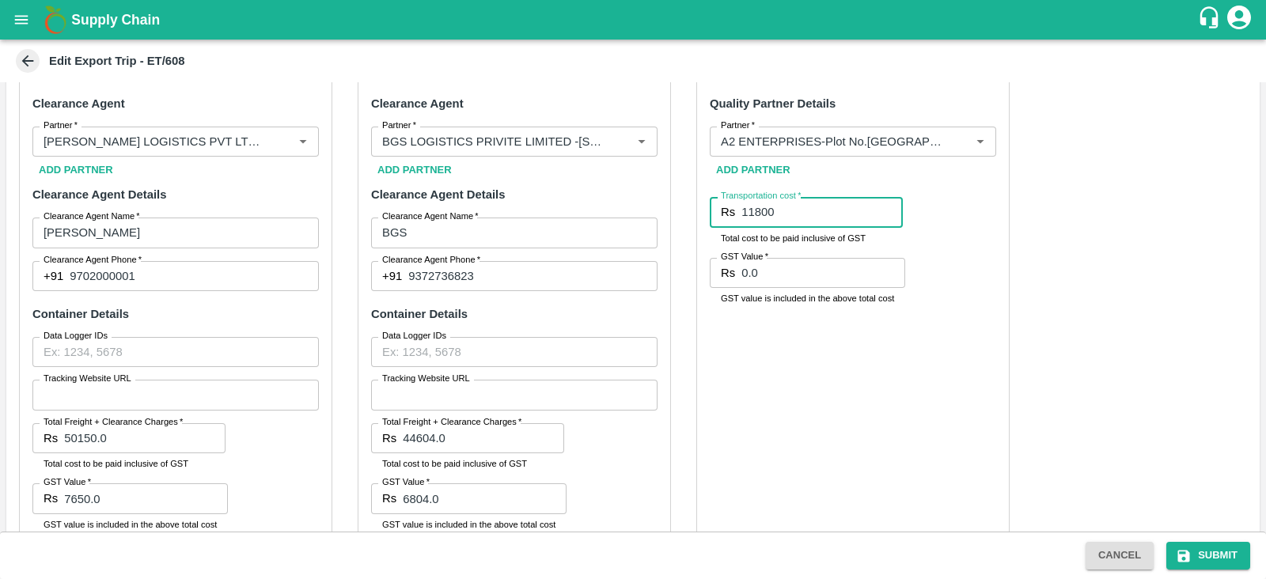
scroll to position [812, 0]
type input "11800"
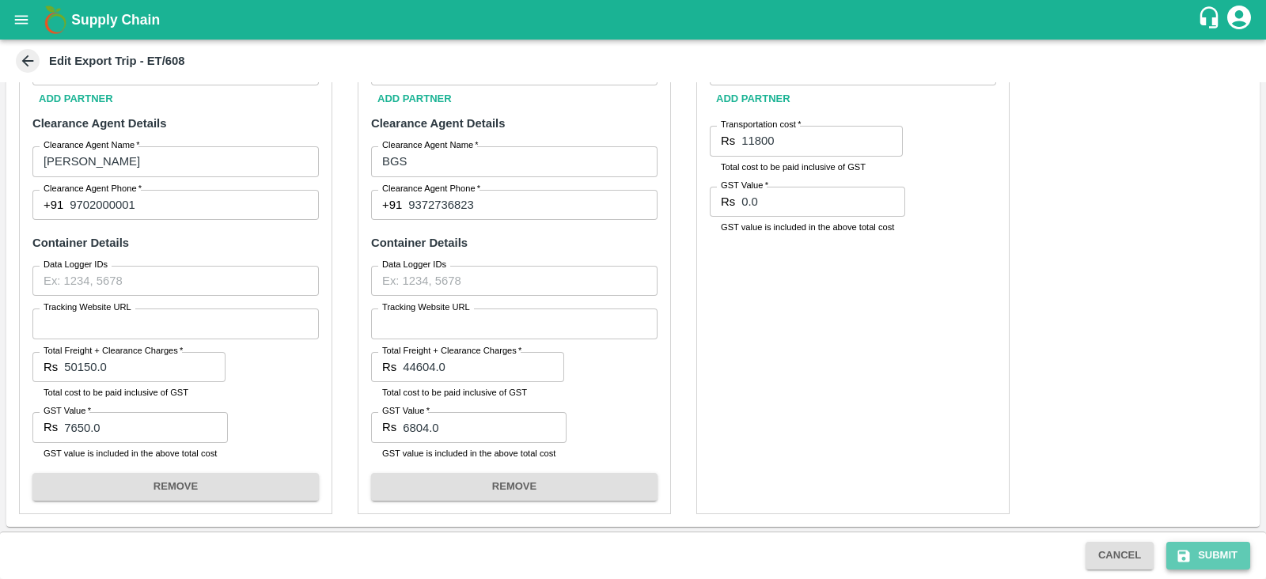
click at [1204, 556] on button "Submit" at bounding box center [1208, 556] width 84 height 28
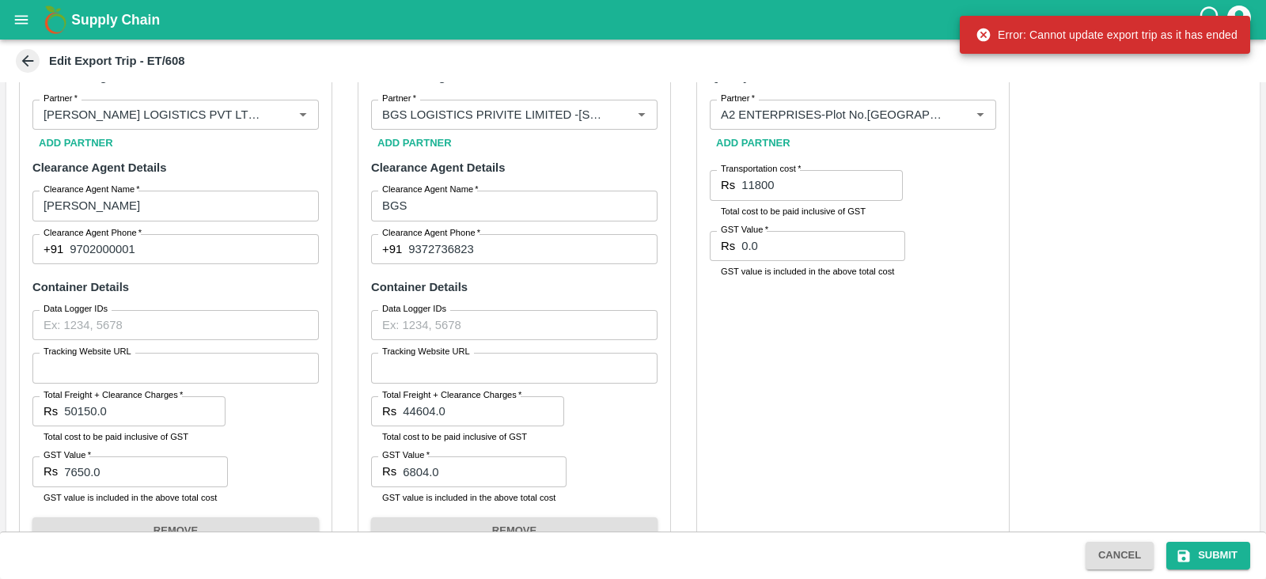
scroll to position [830, 0]
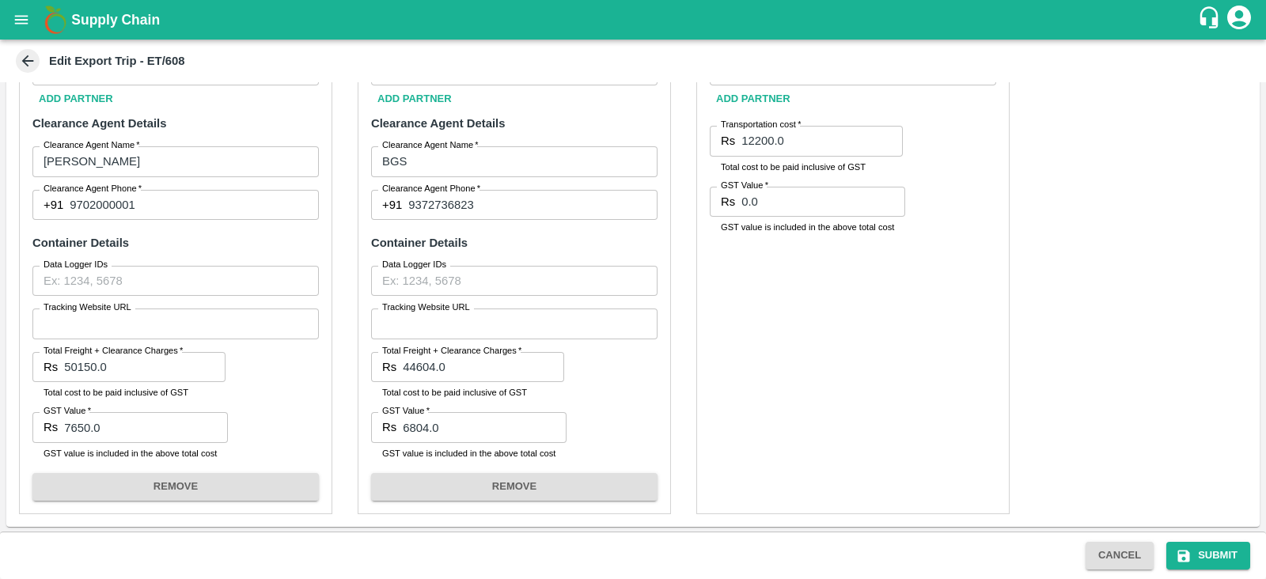
scroll to position [882, 0]
